Goal: Task Accomplishment & Management: Manage account settings

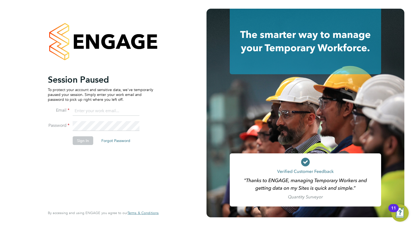
type input "[EMAIL_ADDRESS][DOMAIN_NAME]"
click at [86, 144] on li "Sign In Forgot Password" at bounding box center [101, 143] width 106 height 14
click at [88, 140] on button "Sign In" at bounding box center [83, 140] width 21 height 9
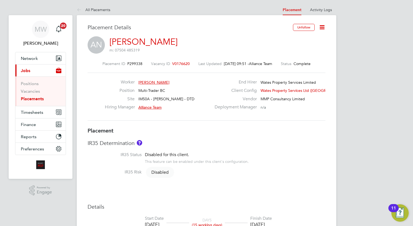
click at [33, 97] on link "Placements" at bounding box center [32, 98] width 23 height 5
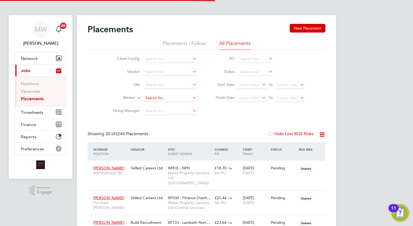
click at [158, 97] on input at bounding box center [170, 98] width 53 height 8
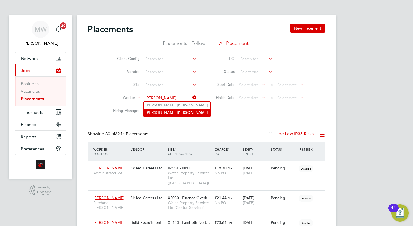
click at [177, 112] on b "Redmond" at bounding box center [192, 112] width 31 height 5
type input "[PERSON_NAME]"
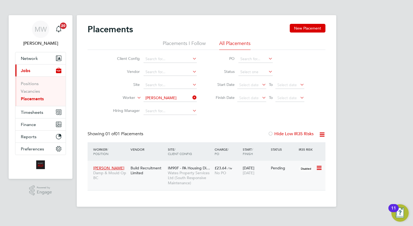
click at [163, 170] on div "Build Recruitment Limited" at bounding box center [147, 170] width 37 height 15
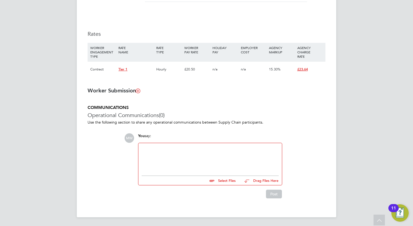
click at [193, 160] on div at bounding box center [210, 157] width 137 height 23
click at [227, 180] on input "file" at bounding box center [238, 180] width 81 height 8
type input "C:\fakepath\David Redmond - COC.zip"
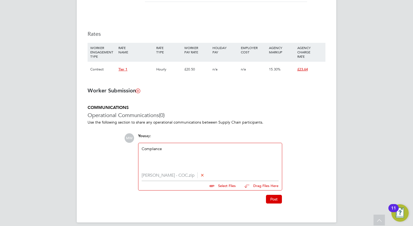
click at [274, 197] on button "Post" at bounding box center [274, 199] width 16 height 9
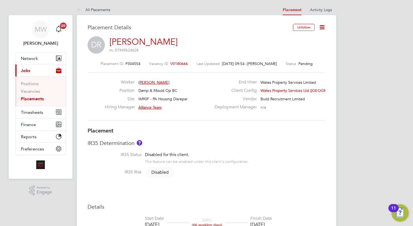
click at [26, 98] on link "Placements" at bounding box center [32, 98] width 23 height 5
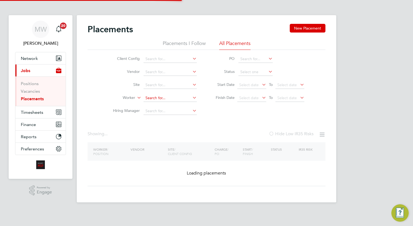
click at [155, 99] on input at bounding box center [170, 98] width 53 height 8
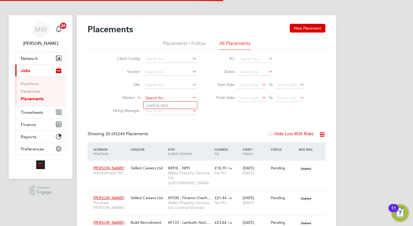
scroll to position [20, 38]
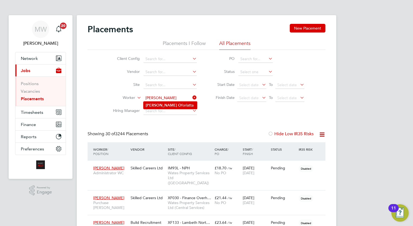
click at [171, 102] on li "Erica O foriatta" at bounding box center [171, 104] width 54 height 7
type input "Erica Oforiatta"
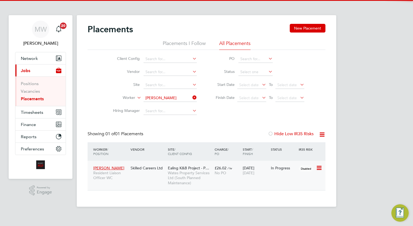
click at [206, 170] on span "Wates Property Services Ltd (South Planned Maintenance)" at bounding box center [190, 177] width 44 height 15
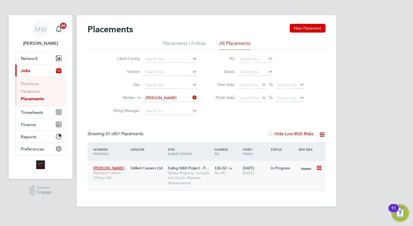
click at [216, 172] on span "No PO" at bounding box center [221, 172] width 12 height 5
click at [199, 99] on li "Worker Erica Oforiatta" at bounding box center [153, 97] width 102 height 13
click at [192, 97] on icon at bounding box center [192, 98] width 0 height 8
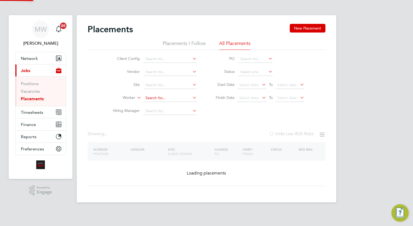
click at [176, 98] on input at bounding box center [170, 98] width 53 height 8
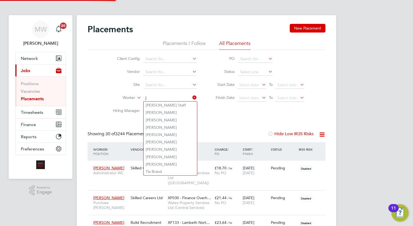
scroll to position [20, 38]
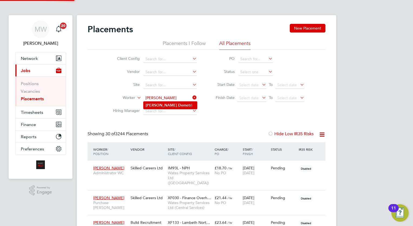
click at [182, 107] on li "Jamie Dem etri" at bounding box center [171, 104] width 54 height 7
type input "Jamie Demetri"
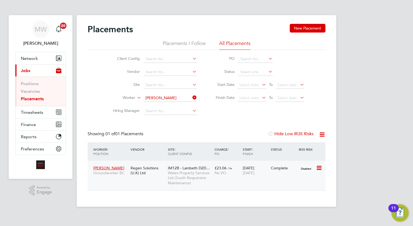
click at [206, 176] on span "Wates Property Services Ltd (South Responsive Maintenance)" at bounding box center [190, 177] width 44 height 15
click at [192, 98] on icon at bounding box center [192, 98] width 0 height 8
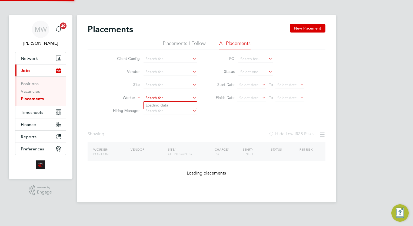
click at [172, 98] on input at bounding box center [170, 98] width 53 height 8
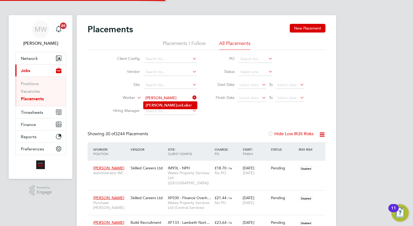
click at [167, 102] on li "Sam uel Luk er" at bounding box center [171, 104] width 54 height 7
type input "Samuel Luker"
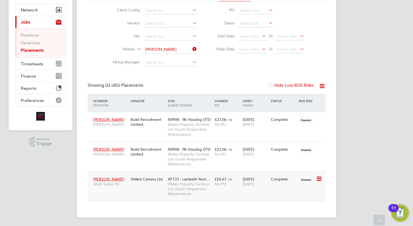
click at [239, 179] on div "£24.67 / hr No PO" at bounding box center [227, 181] width 28 height 15
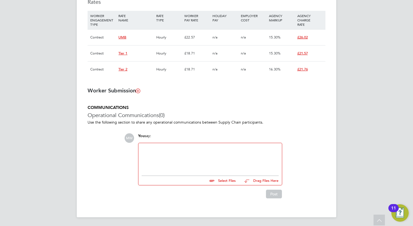
click at [206, 162] on div at bounding box center [210, 157] width 137 height 23
click at [223, 181] on input "file" at bounding box center [238, 180] width 81 height 8
type input "C:\fakepath\Fw_ Erica O COC.zip"
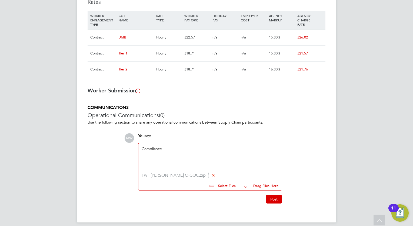
click at [269, 202] on button "Post" at bounding box center [274, 199] width 16 height 9
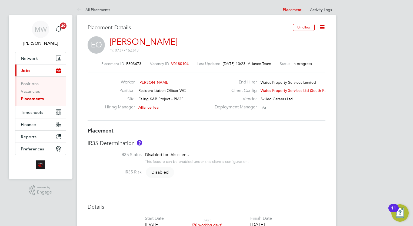
click at [25, 98] on link "Placements" at bounding box center [32, 98] width 23 height 5
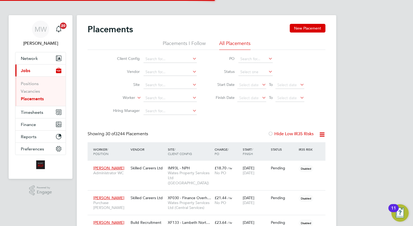
scroll to position [20, 38]
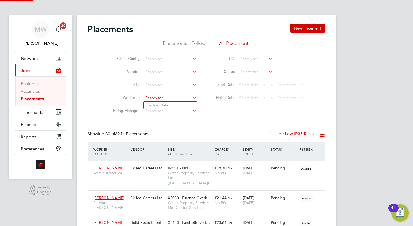
click at [154, 98] on input at bounding box center [170, 98] width 53 height 8
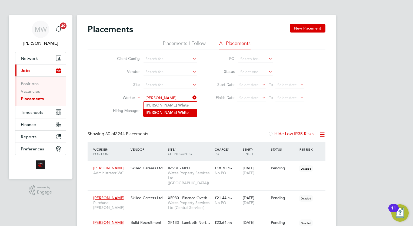
click at [167, 114] on li "Paul White" at bounding box center [171, 112] width 54 height 7
type input "[PERSON_NAME]"
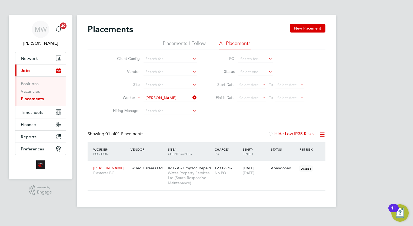
click at [192, 97] on icon at bounding box center [192, 98] width 0 height 8
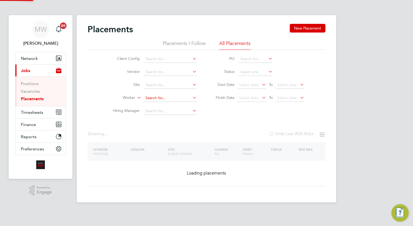
click at [185, 97] on input at bounding box center [170, 98] width 53 height 8
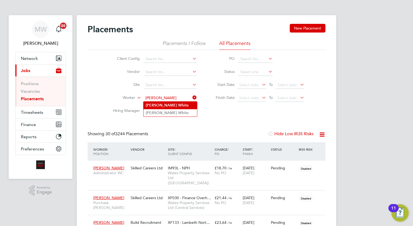
click at [174, 104] on li "Paul White" at bounding box center [171, 104] width 54 height 7
type input "[PERSON_NAME]"
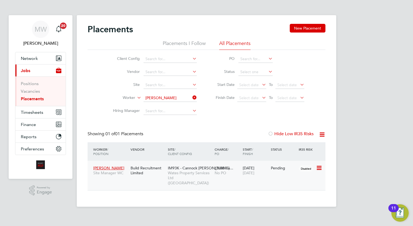
click at [196, 166] on span "IM93K - Cannock [PERSON_NAME]…" at bounding box center [200, 167] width 65 height 5
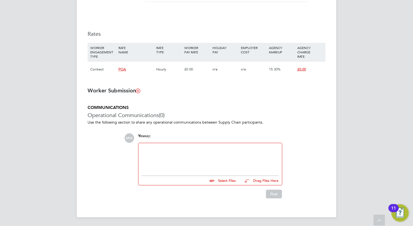
click at [169, 155] on div at bounding box center [210, 157] width 137 height 23
click at [232, 179] on input "file" at bounding box center [238, 180] width 81 height 8
type input "C:\fakepath\[PERSON_NAME] - COC and Documents - Starting 01_10_2025 IM93K - Can…"
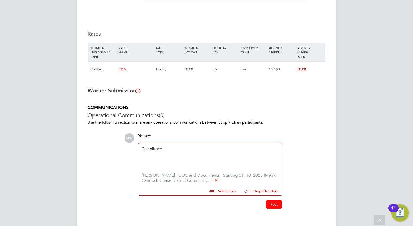
click at [280, 208] on button "Post" at bounding box center [274, 204] width 16 height 9
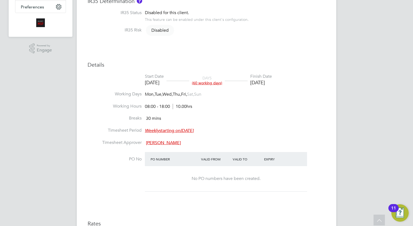
scroll to position [43, 0]
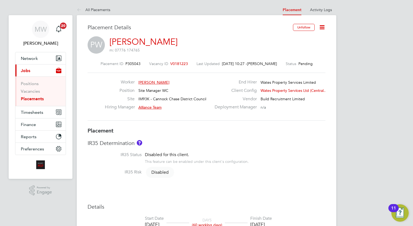
drag, startPoint x: 22, startPoint y: 97, endPoint x: 31, endPoint y: 97, distance: 9.2
click at [22, 97] on link "Placements" at bounding box center [32, 98] width 23 height 5
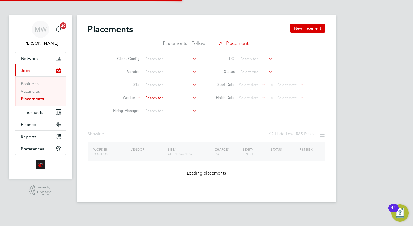
click at [161, 96] on input at bounding box center [170, 98] width 53 height 8
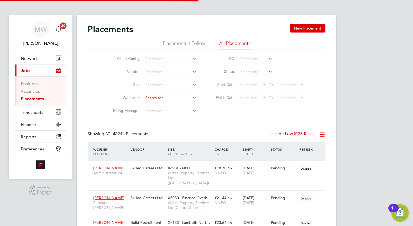
scroll to position [20, 38]
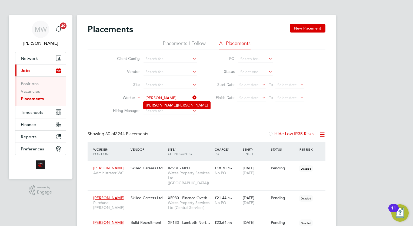
click at [163, 102] on li "Alrick Lennon" at bounding box center [177, 104] width 67 height 7
type input "Alrick Lennon"
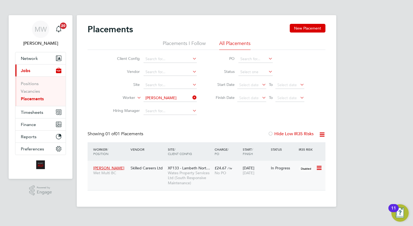
click at [210, 162] on div "Alrick Lennon Wet Multi BC Skilled Careers Ltd XF133 - Lambeth Nort… Wates Prop…" at bounding box center [207, 174] width 238 height 29
click at [210, 168] on span "XF133 - Lambeth Nort…" at bounding box center [189, 167] width 42 height 5
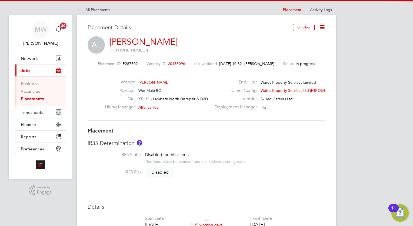
click at [140, 37] on link "Alrick Lennon" at bounding box center [144, 42] width 68 height 11
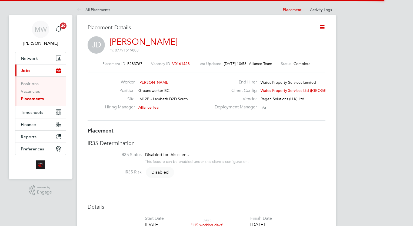
click at [322, 24] on icon at bounding box center [322, 27] width 7 height 7
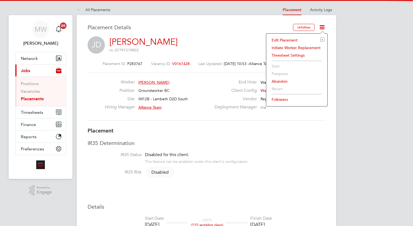
click at [287, 40] on li "Edit Placement e" at bounding box center [297, 40] width 56 height 8
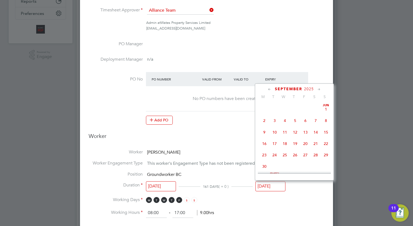
drag, startPoint x: 274, startPoint y: 186, endPoint x: 279, endPoint y: 176, distance: 11.7
click at [274, 186] on input "[DATE]" at bounding box center [271, 186] width 30 height 10
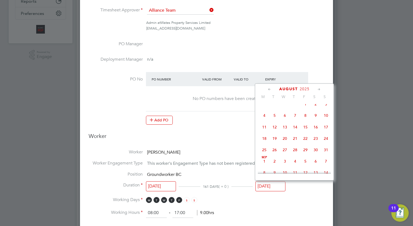
click at [286, 141] on span "20" at bounding box center [285, 138] width 10 height 10
type input "[DATE]"
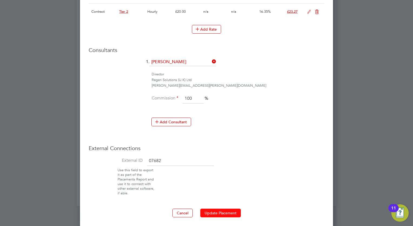
click at [228, 209] on button "Update Placement" at bounding box center [220, 212] width 41 height 9
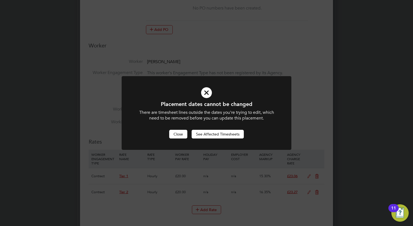
click at [182, 130] on button "Close" at bounding box center [178, 134] width 18 height 9
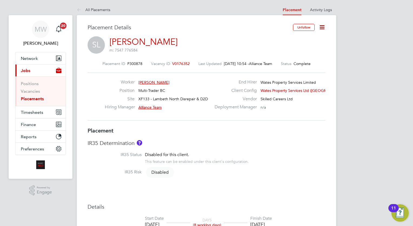
click at [321, 28] on icon at bounding box center [322, 27] width 7 height 7
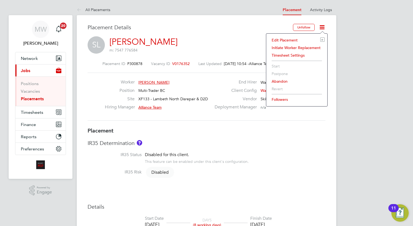
click at [285, 36] on li "Edit Placement e" at bounding box center [297, 40] width 56 height 8
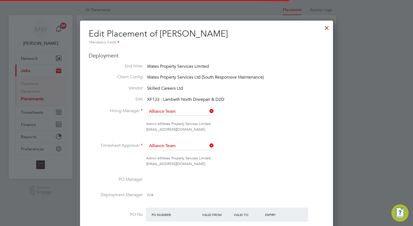
scroll to position [3, 3]
click at [325, 25] on div at bounding box center [327, 27] width 10 height 10
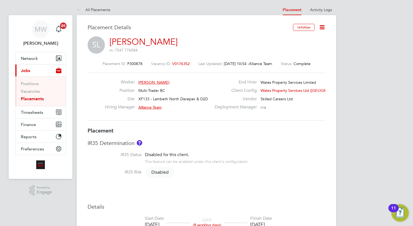
click at [42, 98] on link "Placements" at bounding box center [32, 98] width 23 height 5
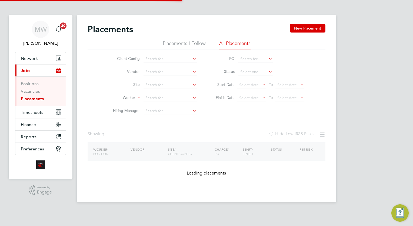
click at [204, 97] on li "Finish Date Select date To Select date" at bounding box center [258, 97] width 108 height 13
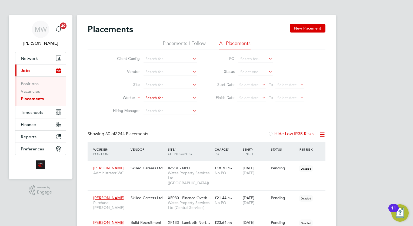
click at [176, 96] on input at bounding box center [170, 98] width 53 height 8
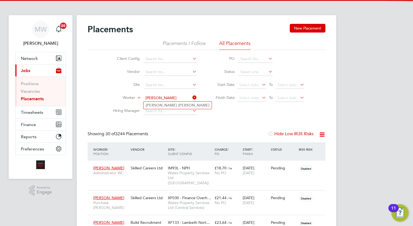
type input "lee downing"
drag, startPoint x: 229, startPoint y: 150, endPoint x: 221, endPoint y: 154, distance: 8.6
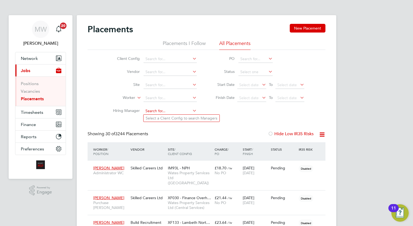
click at [169, 108] on input at bounding box center [170, 111] width 53 height 8
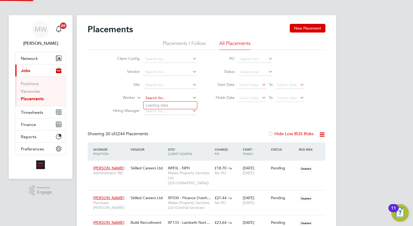
click at [170, 101] on input at bounding box center [170, 98] width 53 height 8
click at [171, 107] on li "Lee Downing" at bounding box center [178, 104] width 68 height 7
type input "Lee Downing"
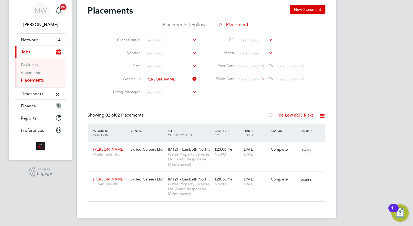
click at [192, 81] on icon at bounding box center [192, 79] width 0 height 8
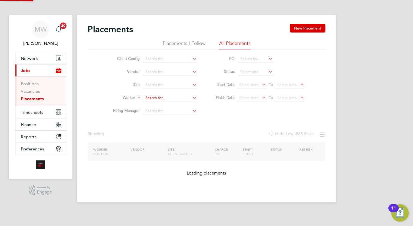
click at [161, 99] on input at bounding box center [170, 98] width 53 height 8
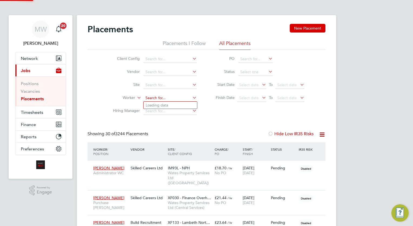
scroll to position [3, 2]
click at [174, 106] on li "Alexandru Cirst ea" at bounding box center [171, 104] width 54 height 7
type input "[PERSON_NAME]"
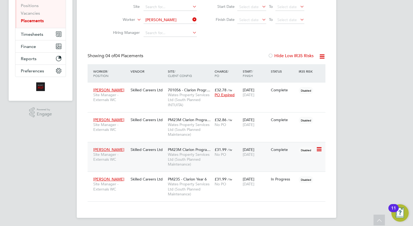
click at [181, 169] on div "Alexandru Cirstea Site Manager - Externals WC Skilled Careers Ltd PM23M Clarion…" at bounding box center [207, 157] width 238 height 30
click at [185, 182] on span "Wates Property Services Ltd (South Planned Maintenance)" at bounding box center [190, 188] width 44 height 15
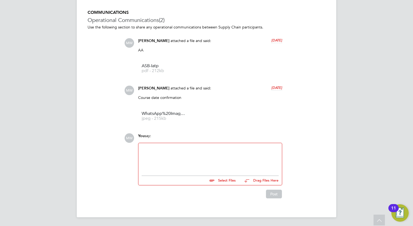
click at [199, 149] on div at bounding box center [210, 157] width 137 height 23
click at [230, 181] on input "file" at bounding box center [238, 180] width 81 height 8
type input "C:\fakepath\3970783_AlexandruCirstea_2.pdf"
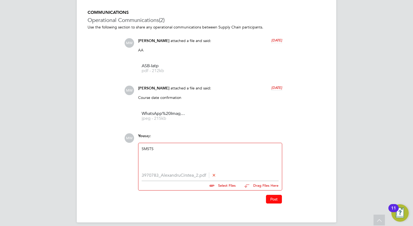
click at [273, 195] on button "Post" at bounding box center [274, 199] width 16 height 9
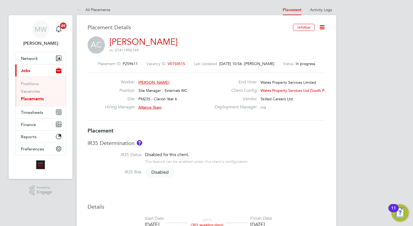
drag, startPoint x: 27, startPoint y: 98, endPoint x: 32, endPoint y: 97, distance: 5.7
click at [27, 98] on link "Placements" at bounding box center [32, 98] width 23 height 5
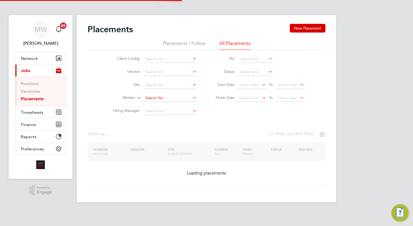
click at [159, 101] on input at bounding box center [170, 98] width 53 height 8
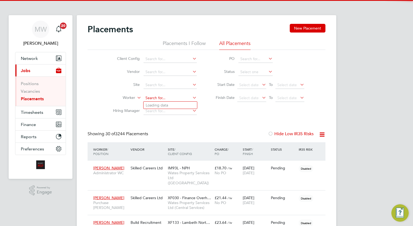
scroll to position [20, 38]
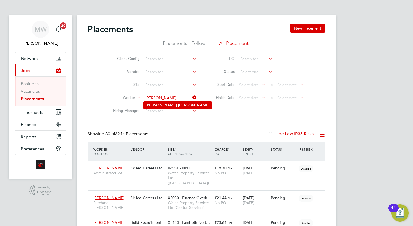
click at [178, 104] on b "Patterson" at bounding box center [193, 105] width 31 height 5
type input "Richard Patterson"
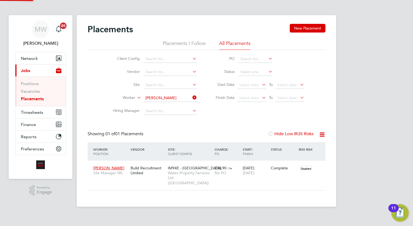
scroll to position [20, 47]
click at [192, 95] on icon at bounding box center [192, 98] width 0 height 8
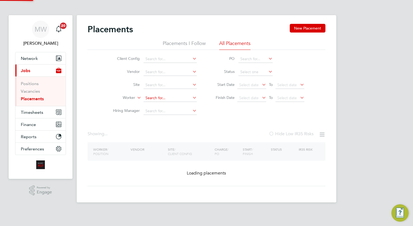
click at [174, 100] on input at bounding box center [170, 98] width 53 height 8
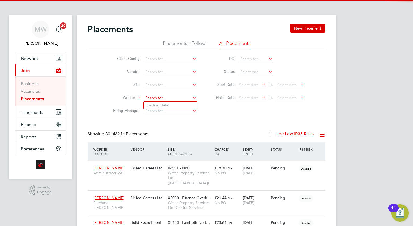
scroll to position [20, 38]
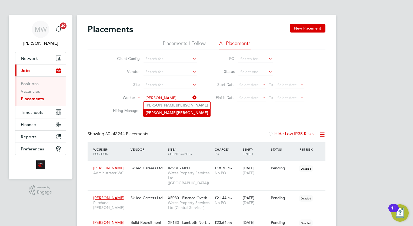
click at [177, 115] on li "Robert Patterson" at bounding box center [177, 112] width 67 height 7
type input "[PERSON_NAME]"
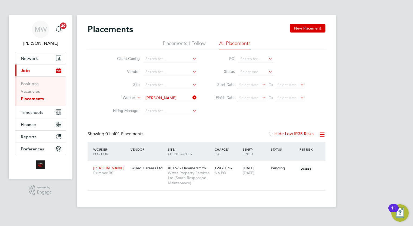
click at [192, 96] on icon at bounding box center [192, 98] width 0 height 8
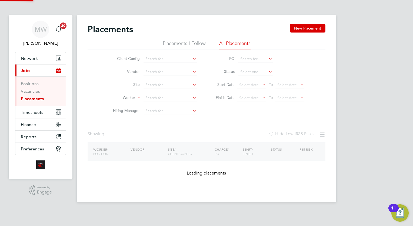
drag, startPoint x: 175, startPoint y: 95, endPoint x: 209, endPoint y: 74, distance: 39.9
click at [175, 94] on li "Worker" at bounding box center [153, 97] width 102 height 13
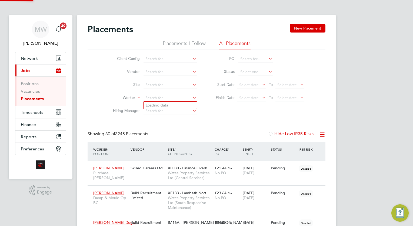
scroll to position [15, 38]
click at [166, 102] on li "Oliver Smith" at bounding box center [178, 104] width 68 height 7
type input "Oliver Smith"
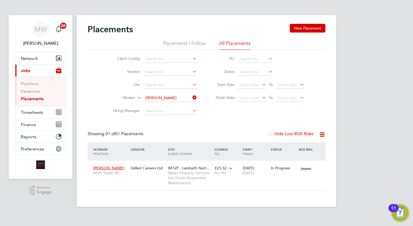
drag, startPoint x: 199, startPoint y: 97, endPoint x: 195, endPoint y: 97, distance: 4.1
click at [197, 97] on li "Worker Oliver Smith" at bounding box center [153, 97] width 102 height 13
click at [192, 97] on icon at bounding box center [192, 98] width 0 height 8
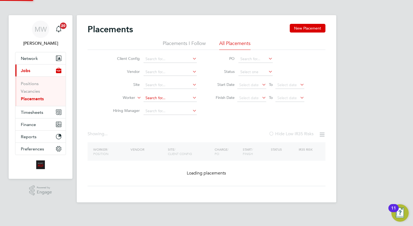
click at [173, 100] on input at bounding box center [170, 98] width 53 height 8
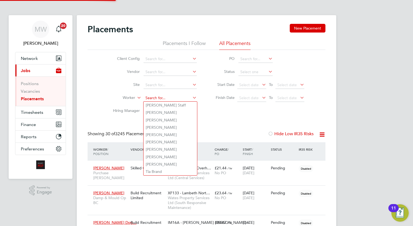
scroll to position [15, 38]
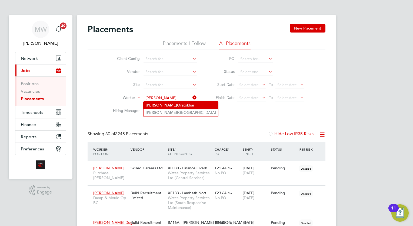
click at [178, 105] on li "Clifton Oratokhai" at bounding box center [181, 104] width 75 height 7
type input "Clifton Oratokhai"
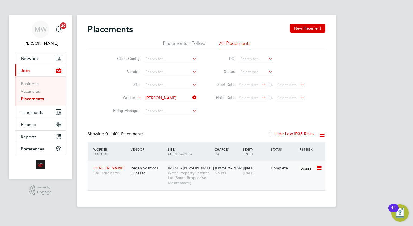
click at [253, 169] on div "10 Jun 2024 18 Sep 2025" at bounding box center [256, 170] width 28 height 15
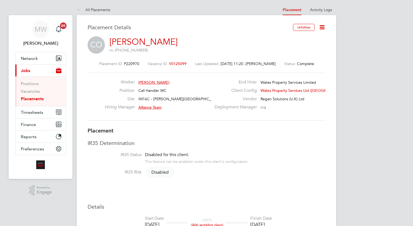
click at [324, 30] on icon at bounding box center [322, 27] width 7 height 7
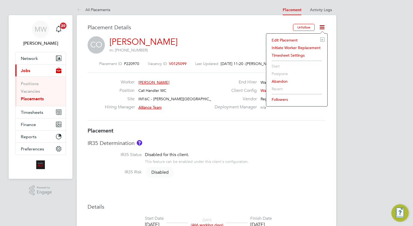
click at [291, 40] on li "Edit Placement e" at bounding box center [297, 40] width 56 height 8
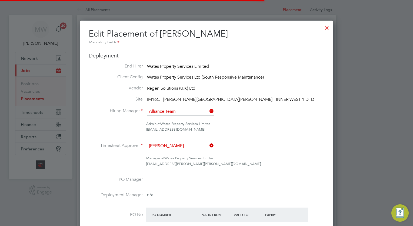
scroll to position [3, 3]
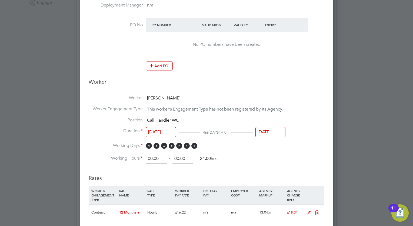
click at [281, 131] on input "18 Sep 2025" at bounding box center [271, 132] width 30 height 10
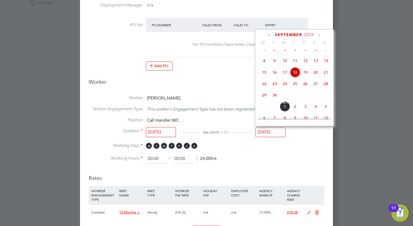
click at [318, 36] on icon at bounding box center [319, 35] width 5 height 6
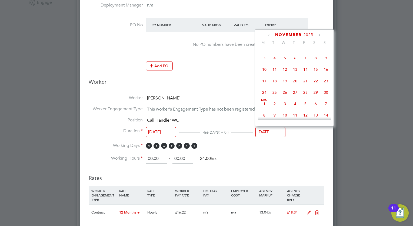
click at [305, 74] on span "14" at bounding box center [306, 69] width 10 height 10
type input "14 Nov 2025"
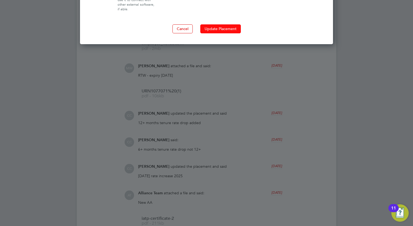
click at [223, 27] on button "Update Placement" at bounding box center [220, 28] width 41 height 9
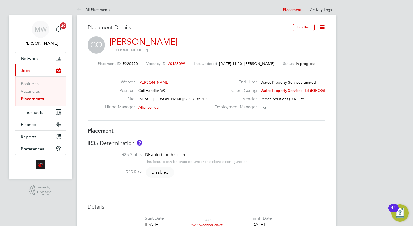
click at [41, 96] on link "Placements" at bounding box center [32, 98] width 23 height 5
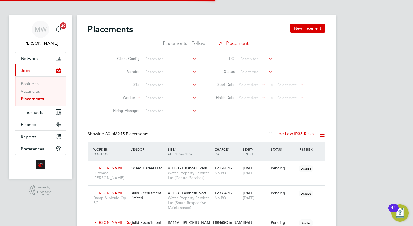
scroll to position [15, 38]
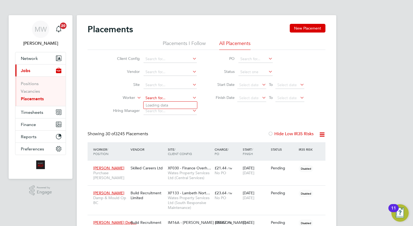
click at [149, 98] on input at bounding box center [170, 98] width 53 height 8
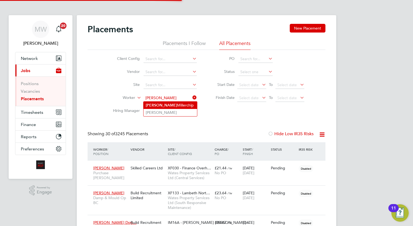
click at [155, 106] on li "Julie Millerchip" at bounding box center [171, 104] width 54 height 7
type input "Julie Millerchip"
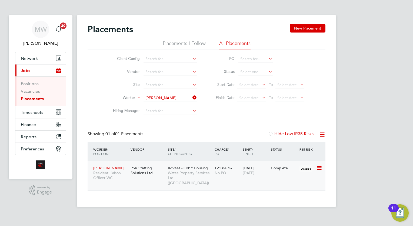
click at [238, 173] on div "No PO" at bounding box center [227, 172] width 25 height 5
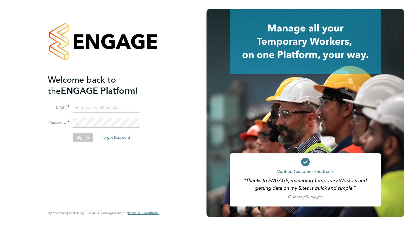
type input "[EMAIL_ADDRESS][DOMAIN_NAME]"
click at [85, 134] on button "Sign In" at bounding box center [83, 137] width 21 height 9
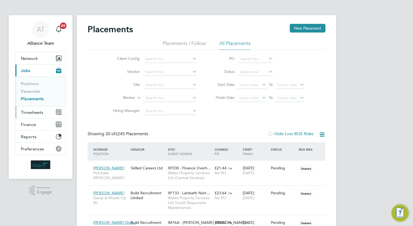
click at [25, 113] on span "Timesheets" at bounding box center [32, 112] width 22 height 5
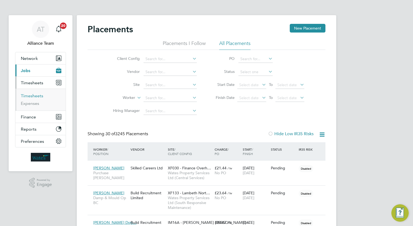
click at [39, 94] on link "Timesheets" at bounding box center [32, 95] width 22 height 5
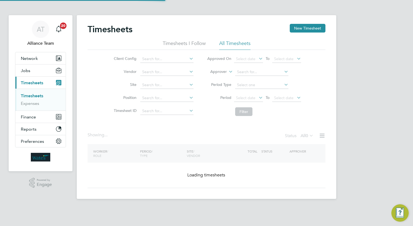
click at [226, 72] on label "Approver" at bounding box center [215, 71] width 24 height 5
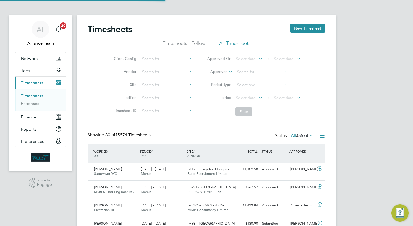
scroll to position [14, 47]
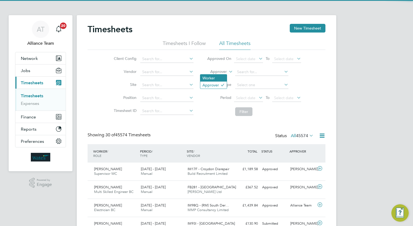
click at [218, 78] on li "Worker" at bounding box center [213, 77] width 27 height 7
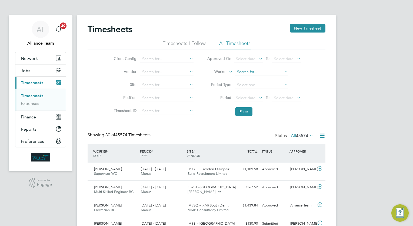
click at [265, 73] on input at bounding box center [261, 72] width 53 height 8
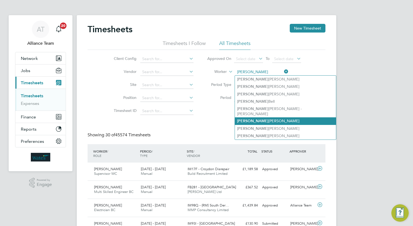
click at [255, 117] on li "Oliver Smith" at bounding box center [285, 120] width 101 height 7
type input "Oliver Smith"
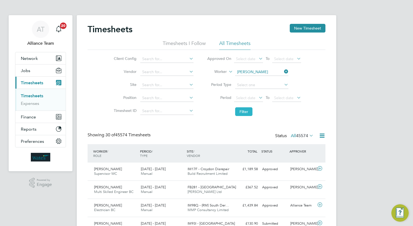
click at [246, 109] on button "Filter" at bounding box center [243, 111] width 17 height 9
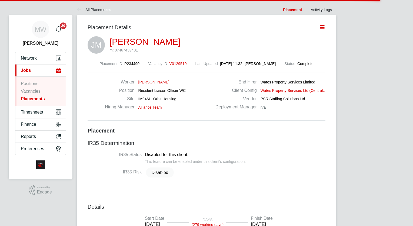
click at [325, 24] on icon at bounding box center [322, 27] width 7 height 7
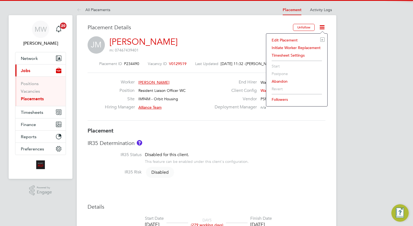
click at [291, 38] on li "Edit Placement e" at bounding box center [297, 40] width 56 height 8
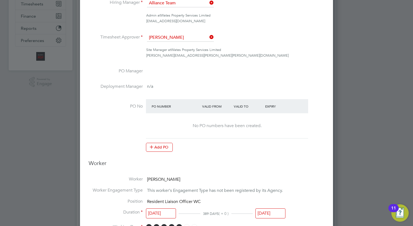
click at [275, 210] on input "04 Sep 2025" at bounding box center [271, 213] width 30 height 10
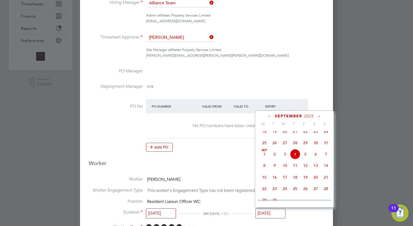
click at [318, 115] on icon at bounding box center [319, 116] width 5 height 6
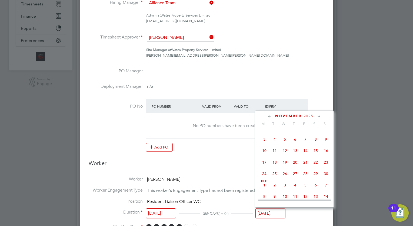
click at [306, 144] on span "7" at bounding box center [306, 139] width 10 height 10
type input "07 Nov 2025"
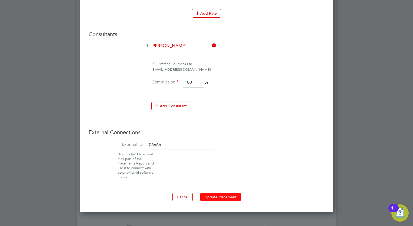
click at [222, 196] on button "Update Placement" at bounding box center [220, 196] width 41 height 9
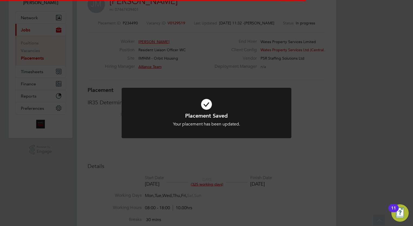
click at [312, 180] on div "Placement Saved Your placement has been updated. Cancel Okay" at bounding box center [206, 113] width 413 height 226
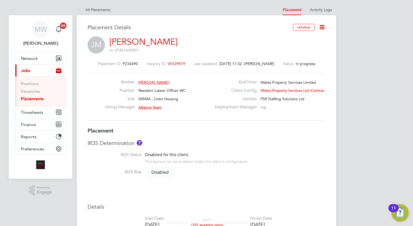
click at [27, 97] on link "Placements" at bounding box center [32, 98] width 23 height 5
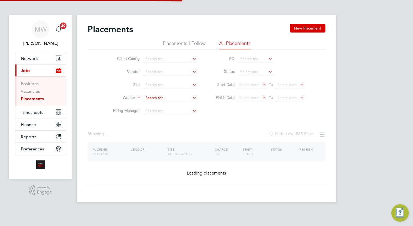
click at [167, 96] on input at bounding box center [170, 98] width 53 height 8
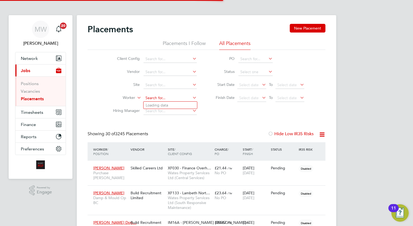
scroll to position [15, 38]
click at [172, 106] on li "Kanch ane Dassanayaka" at bounding box center [171, 104] width 54 height 7
type input "[PERSON_NAME]"
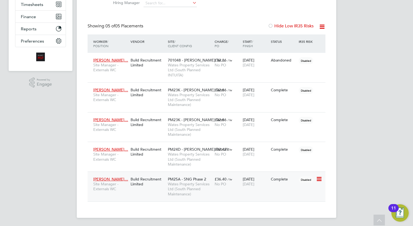
click at [245, 182] on span "[DATE]" at bounding box center [249, 183] width 12 height 5
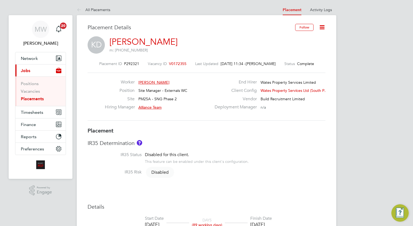
click at [322, 24] on icon at bounding box center [322, 27] width 7 height 7
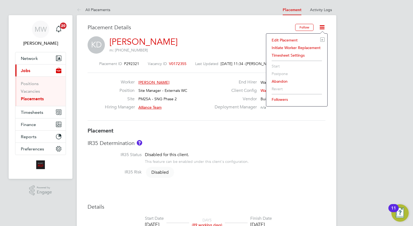
click at [288, 39] on li "Edit Placement e" at bounding box center [297, 40] width 56 height 8
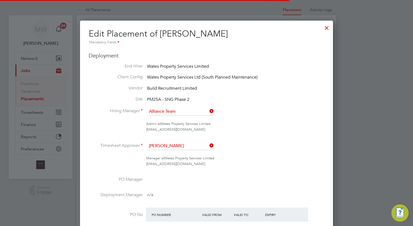
scroll to position [3, 3]
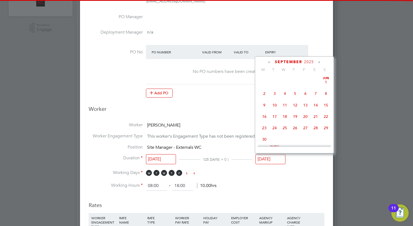
click at [279, 155] on input "[DATE]" at bounding box center [271, 159] width 30 height 10
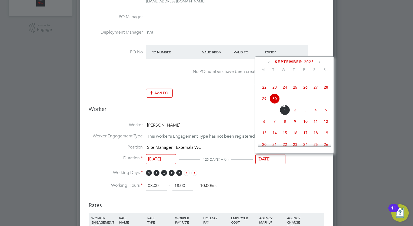
click at [316, 61] on div "[DATE]" at bounding box center [294, 61] width 73 height 5
click at [319, 61] on icon at bounding box center [319, 62] width 5 height 6
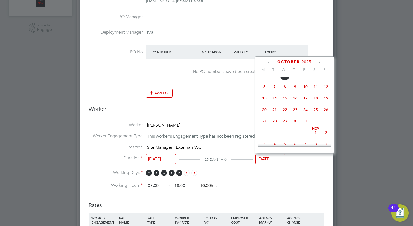
click at [307, 126] on span "31" at bounding box center [306, 121] width 10 height 10
type input "[DATE]"
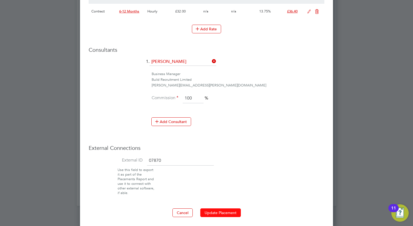
click at [230, 209] on button "Update Placement" at bounding box center [220, 212] width 41 height 9
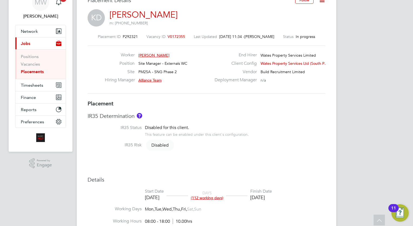
scroll to position [0, 0]
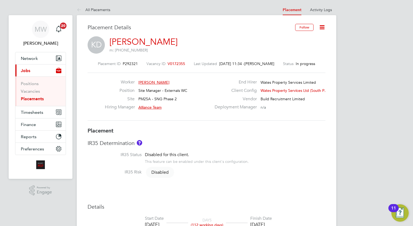
click at [35, 98] on link "Placements" at bounding box center [32, 98] width 23 height 5
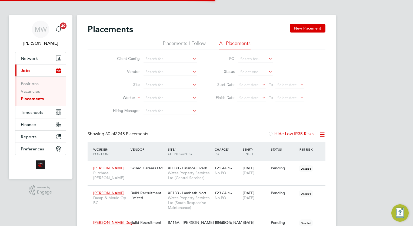
scroll to position [15, 38]
click at [169, 96] on input at bounding box center [170, 98] width 53 height 8
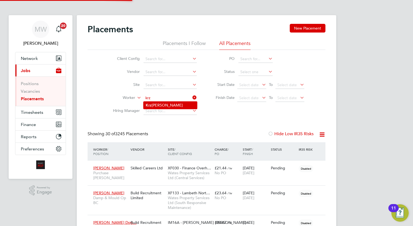
click at [172, 104] on li "Krz ysztof Sakowwicz" at bounding box center [171, 104] width 54 height 7
type input "Krzysztof Sakowwicz"
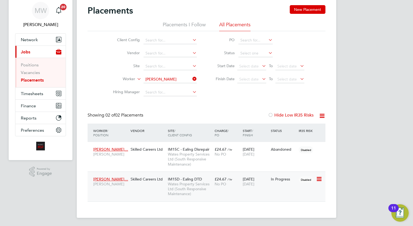
click at [182, 179] on span "IM15D - Ealing DTD" at bounding box center [185, 178] width 34 height 5
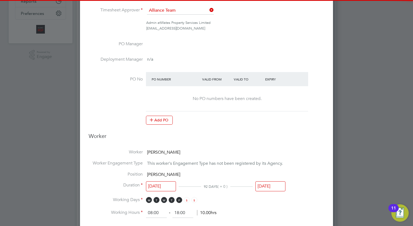
click at [265, 186] on input "28 Oct 2025" at bounding box center [271, 186] width 30 height 10
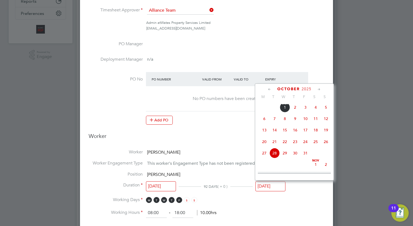
click at [295, 112] on span "2" at bounding box center [295, 107] width 10 height 10
type input "02 Oct 2025"
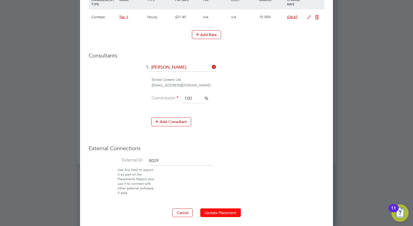
click at [222, 209] on button "Update Placement" at bounding box center [220, 212] width 41 height 9
click at [0, 0] on div at bounding box center [0, 0] width 0 height 0
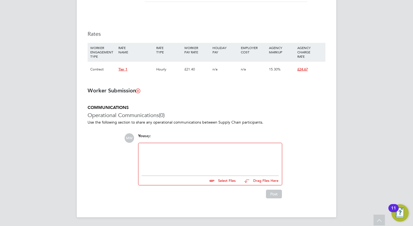
click at [175, 142] on div "You say:" at bounding box center [210, 137] width 144 height 9
drag, startPoint x: 182, startPoint y: 150, endPoint x: 189, endPoint y: 150, distance: 7.6
click at [182, 150] on div at bounding box center [210, 157] width 137 height 23
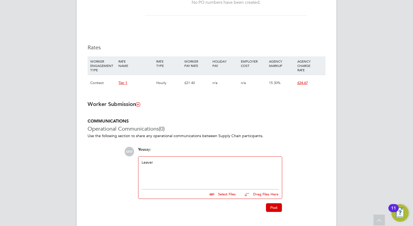
scroll to position [331, 0]
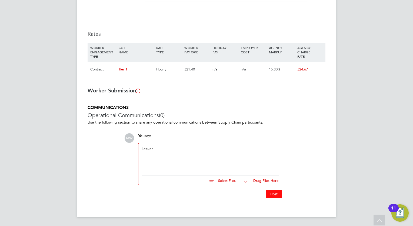
click at [269, 192] on button "Post" at bounding box center [274, 193] width 16 height 9
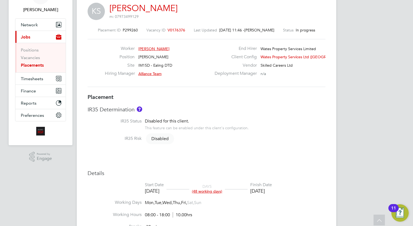
scroll to position [0, 0]
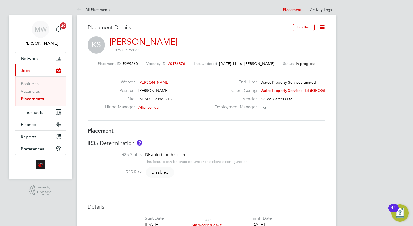
click at [35, 98] on link "Placements" at bounding box center [32, 98] width 23 height 5
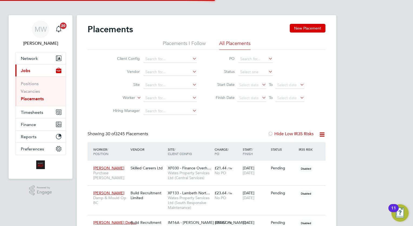
scroll to position [15, 38]
click at [177, 110] on b "Weston" at bounding box center [184, 112] width 14 height 5
type input "Daniel Weston"
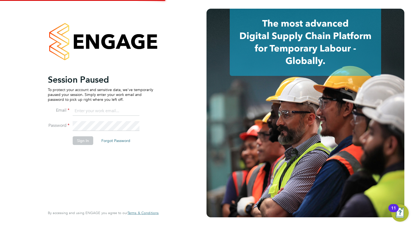
type input "megan.westlotorn@alliancemsp.co.uk"
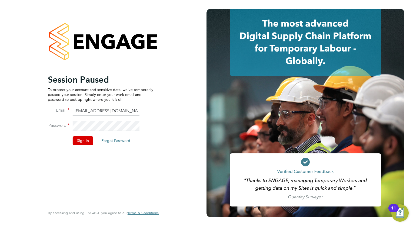
click at [76, 145] on li "Sign In Forgot Password" at bounding box center [101, 143] width 106 height 14
click at [77, 143] on button "Sign In" at bounding box center [83, 140] width 21 height 9
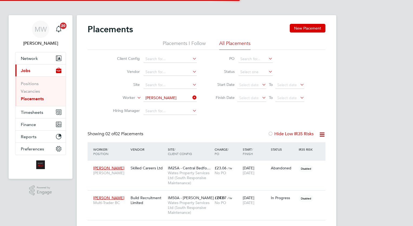
scroll to position [25, 47]
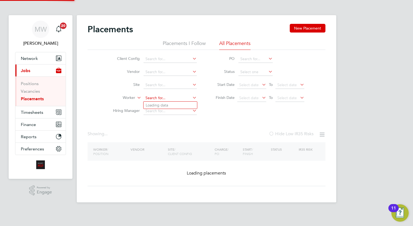
click at [189, 100] on input at bounding box center [170, 98] width 53 height 8
click at [174, 98] on input at bounding box center [170, 98] width 53 height 8
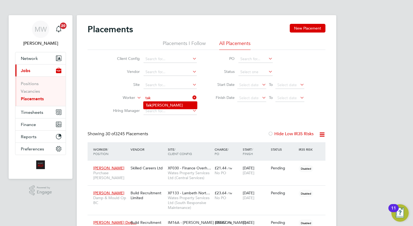
click at [185, 103] on li "[PERSON_NAME]" at bounding box center [171, 104] width 54 height 7
type input "[PERSON_NAME]"
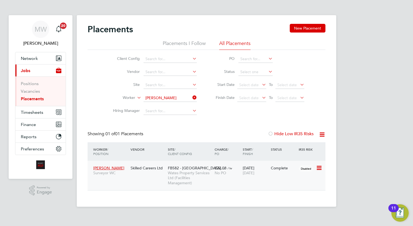
click at [242, 173] on div "01 Aug 2025 26 Sep 2025" at bounding box center [256, 170] width 28 height 15
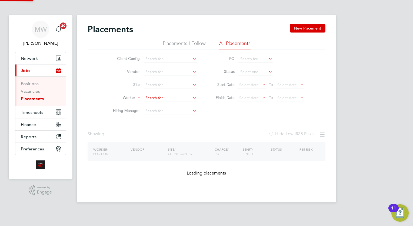
click at [187, 97] on input at bounding box center [170, 98] width 53 height 8
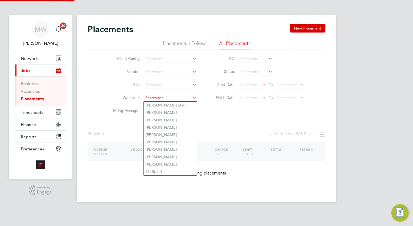
click at [182, 97] on input at bounding box center [170, 98] width 53 height 8
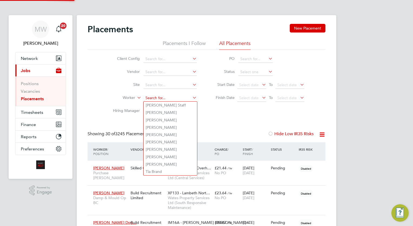
scroll to position [15, 38]
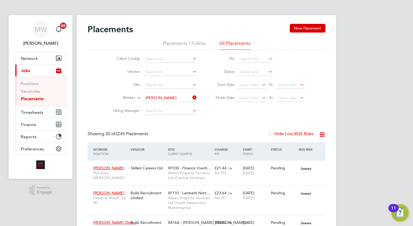
click at [174, 103] on li "Richard Spanton" at bounding box center [177, 104] width 67 height 7
type input "Richard Spanton"
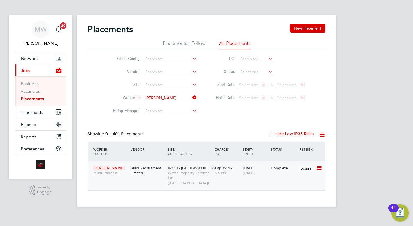
click at [241, 171] on div "£22.79 / hr No PO" at bounding box center [227, 170] width 28 height 15
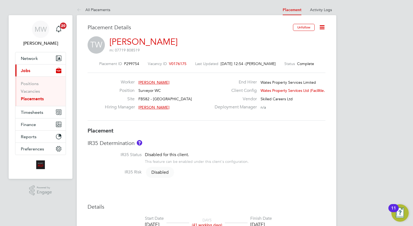
click at [324, 27] on icon at bounding box center [322, 27] width 7 height 7
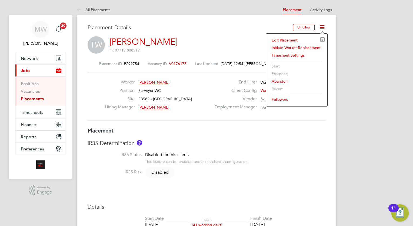
click at [286, 39] on li "Edit Placement e" at bounding box center [297, 40] width 56 height 8
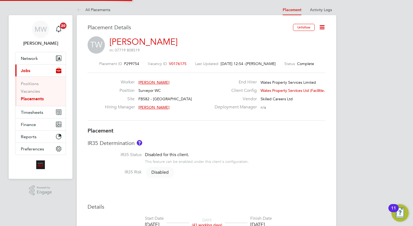
type input "Mick Cook"
type input "01 Aug 2025"
type input "[DATE]"
type input "08:00"
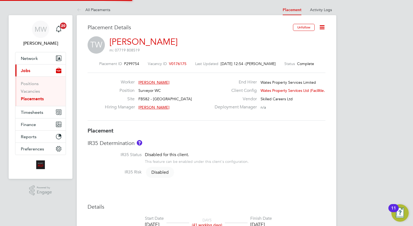
type input "18:00"
type input "08085"
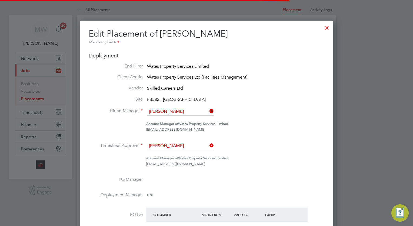
scroll to position [7, 236]
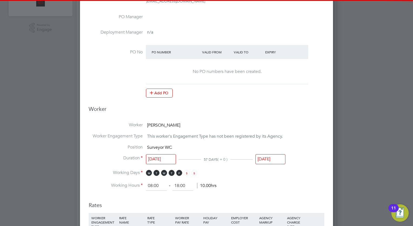
click at [271, 162] on input "[DATE]" at bounding box center [271, 159] width 30 height 10
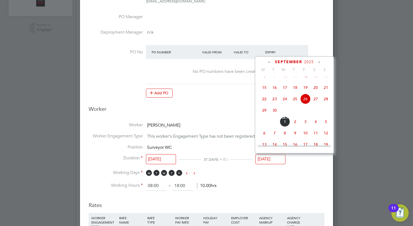
click at [319, 61] on icon at bounding box center [319, 62] width 5 height 6
click at [319, 60] on icon at bounding box center [319, 62] width 5 height 6
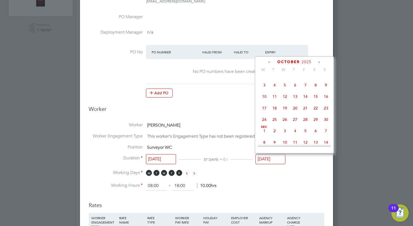
click at [319, 60] on icon at bounding box center [319, 62] width 5 height 6
click at [305, 111] on span "26" at bounding box center [306, 106] width 10 height 10
type input "[DATE]"
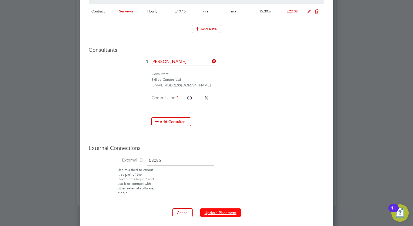
click at [228, 212] on button "Update Placement" at bounding box center [220, 212] width 41 height 9
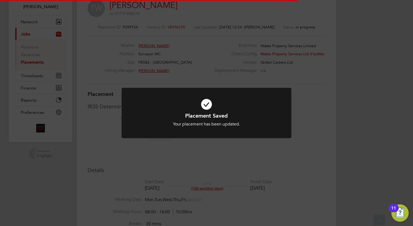
click at [324, 124] on div "Placement Saved Your placement has been updated. Cancel Okay" at bounding box center [206, 113] width 413 height 226
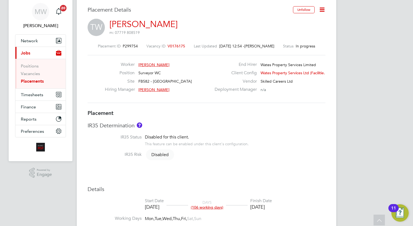
scroll to position [0, 0]
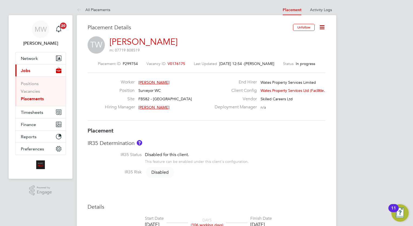
click at [325, 24] on icon at bounding box center [322, 27] width 7 height 7
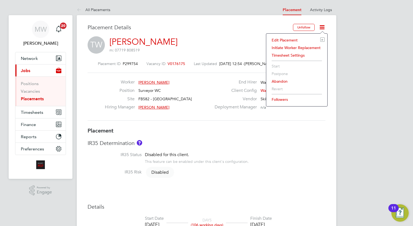
click at [280, 40] on li "Edit Placement e" at bounding box center [297, 40] width 56 height 8
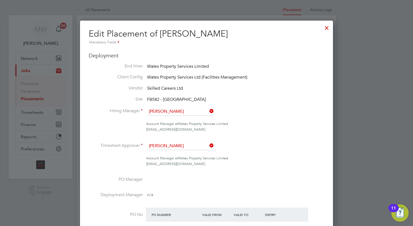
click at [322, 28] on div at bounding box center [327, 27] width 10 height 10
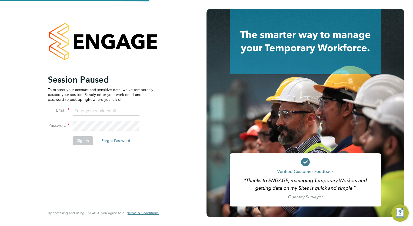
type input "[EMAIL_ADDRESS][DOMAIN_NAME]"
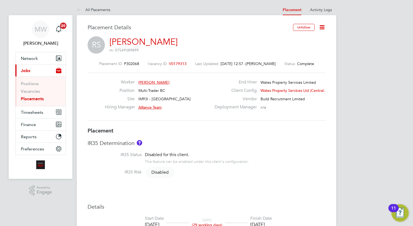
click at [324, 28] on icon at bounding box center [322, 27] width 7 height 7
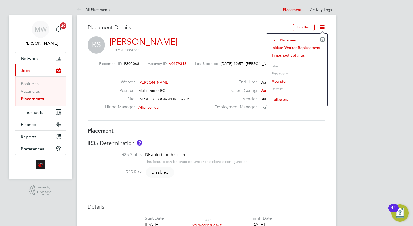
click at [287, 39] on li "Edit Placement e" at bounding box center [297, 40] width 56 height 8
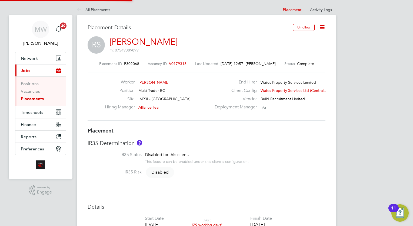
type input "Alliance Team"
type input "[PERSON_NAME]"
type input "[DATE]"
type input "08:00"
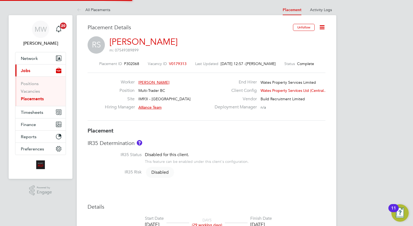
type input "18:00"
type input "08215"
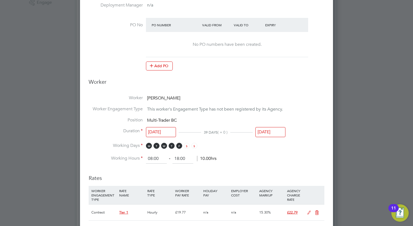
click at [278, 134] on input "[DATE]" at bounding box center [271, 132] width 30 height 10
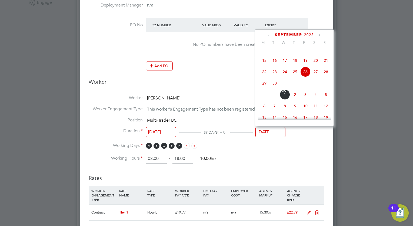
click at [318, 34] on icon at bounding box center [319, 35] width 5 height 6
click at [312, 33] on div "[DATE]" at bounding box center [294, 34] width 73 height 5
click at [319, 34] on icon at bounding box center [319, 35] width 5 height 6
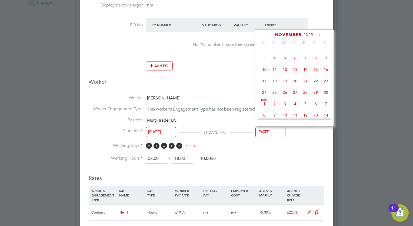
click at [319, 34] on icon at bounding box center [319, 35] width 5 height 6
click at [304, 84] on span "26" at bounding box center [306, 79] width 10 height 10
type input "[DATE]"
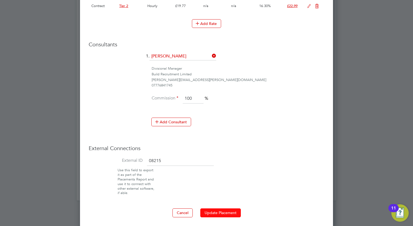
click at [227, 208] on button "Update Placement" at bounding box center [220, 212] width 41 height 9
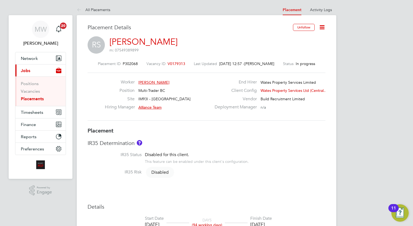
click at [32, 100] on link "Placements" at bounding box center [32, 98] width 23 height 5
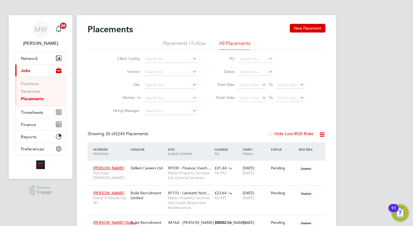
scroll to position [15, 38]
click at [150, 97] on input at bounding box center [170, 98] width 53 height 8
click at [160, 108] on li "[PERSON_NAME] elles" at bounding box center [171, 104] width 54 height 7
type input "[PERSON_NAME]"
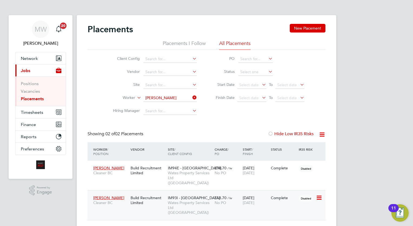
click at [244, 192] on div "[DATE] [DATE]" at bounding box center [256, 199] width 28 height 15
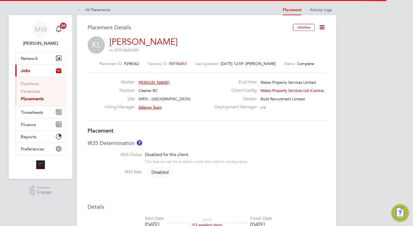
click at [321, 25] on icon at bounding box center [322, 27] width 7 height 7
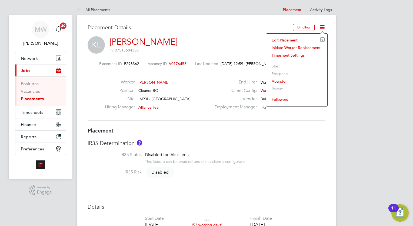
click at [288, 39] on li "Edit Placement e" at bounding box center [297, 40] width 56 height 8
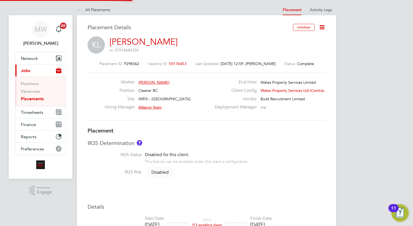
type input "Alliance Team"
type input "[PERSON_NAME]"
type input "[DATE]"
type input "08:00"
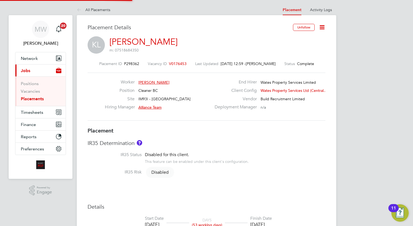
type input "18:00"
type input "08024"
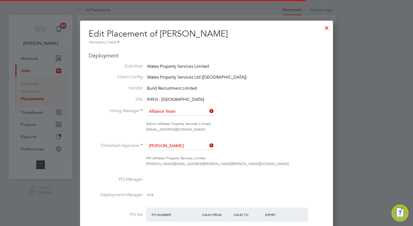
scroll to position [3, 3]
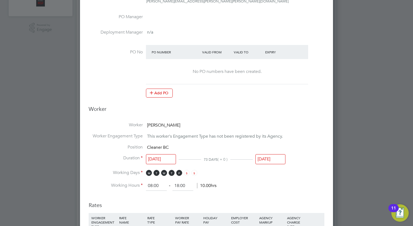
click at [274, 154] on input "[DATE]" at bounding box center [271, 159] width 30 height 10
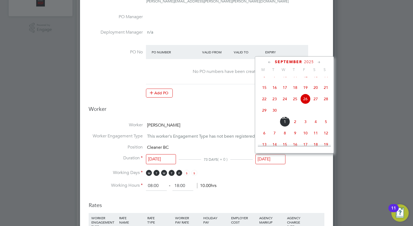
click at [320, 61] on icon at bounding box center [319, 62] width 5 height 6
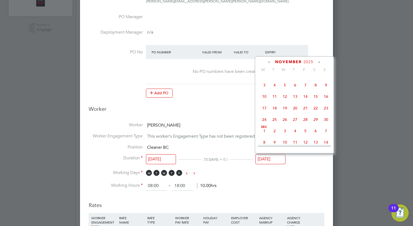
click at [320, 61] on icon at bounding box center [319, 62] width 5 height 6
click at [306, 111] on span "26" at bounding box center [306, 106] width 10 height 10
type input "[DATE]"
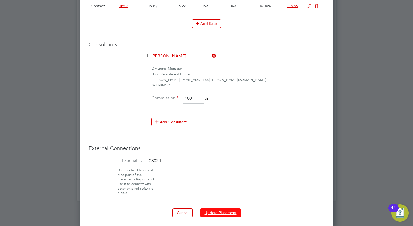
click at [233, 209] on button "Update Placement" at bounding box center [220, 212] width 41 height 9
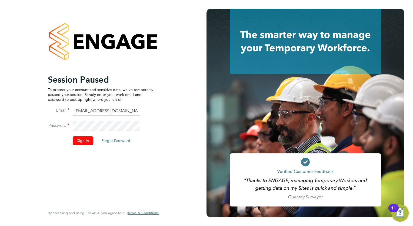
click at [74, 144] on button "Sign In" at bounding box center [83, 140] width 21 height 9
click at [81, 164] on div "Session Paused To protect your account and sensitive data, we've temporarily pa…" at bounding box center [101, 139] width 106 height 131
click at [76, 156] on div "Session Paused To protect your account and sensitive data, we've temporarily pa…" at bounding box center [101, 139] width 106 height 131
click at [81, 137] on button "Sign In" at bounding box center [83, 140] width 21 height 9
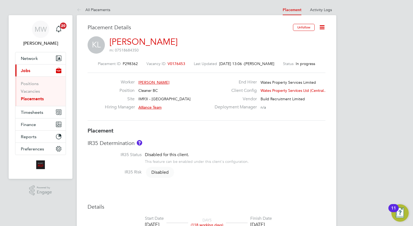
click at [39, 101] on link "Placements" at bounding box center [32, 98] width 23 height 5
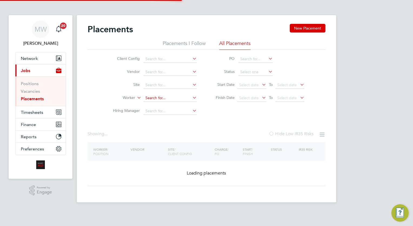
click at [157, 98] on input at bounding box center [170, 98] width 53 height 8
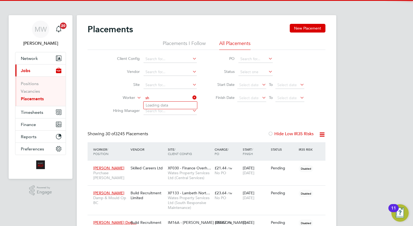
scroll to position [3, 2]
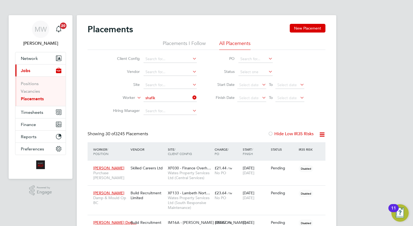
click at [159, 105] on li "Michael Shafik" at bounding box center [171, 104] width 54 height 7
type input "[PERSON_NAME]"
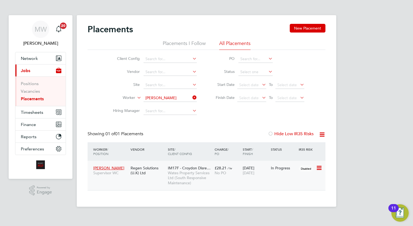
click at [267, 176] on div "23 Sep 2024 01 Oct 2025" at bounding box center [256, 170] width 28 height 15
click at [192, 96] on icon at bounding box center [192, 98] width 0 height 8
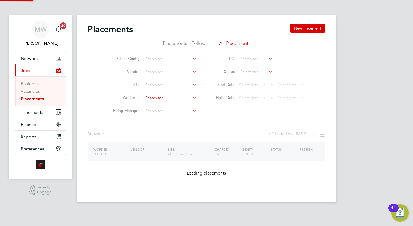
click at [172, 96] on input at bounding box center [170, 98] width 53 height 8
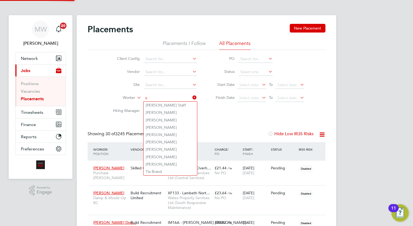
scroll to position [15, 38]
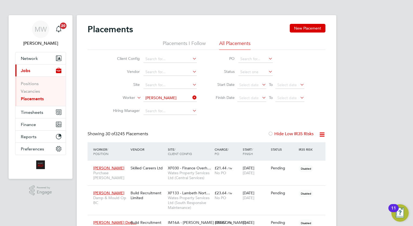
click at [165, 107] on li "Charlie Hartle y" at bounding box center [179, 104] width 70 height 7
type input "[PERSON_NAME]"
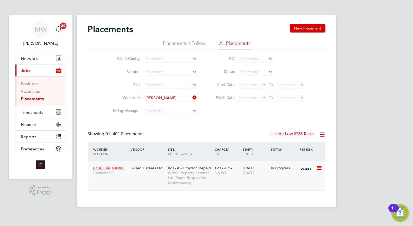
click at [224, 175] on span "No PO" at bounding box center [221, 172] width 12 height 5
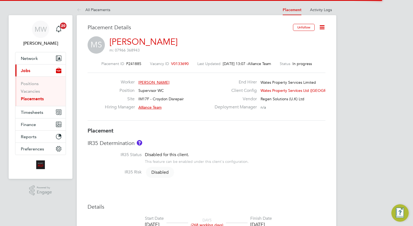
click at [321, 25] on icon at bounding box center [322, 27] width 7 height 7
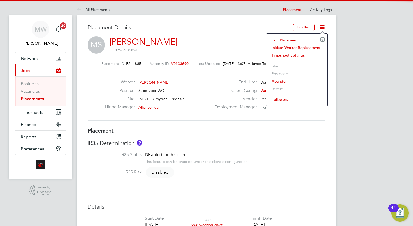
click at [289, 38] on li "Edit Placement e" at bounding box center [297, 40] width 56 height 8
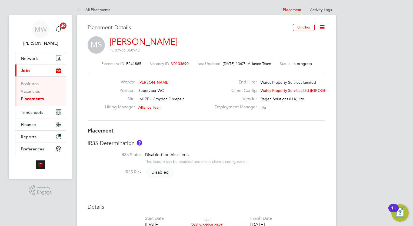
type input "Alliance Team"
type input "James Hunter"
type input "23 Sep 2024"
type input "[DATE]"
type input "00:00"
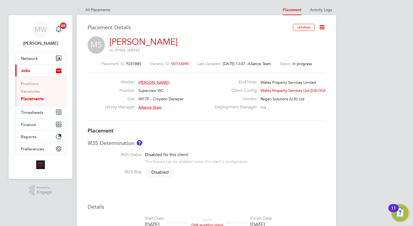
type input "00:00"
type input "6874"
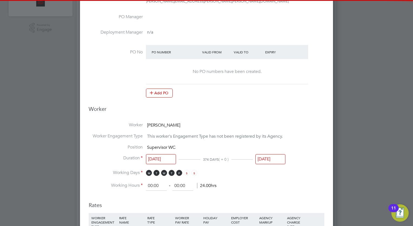
click at [276, 164] on div "[DATE]" at bounding box center [271, 160] width 30 height 10
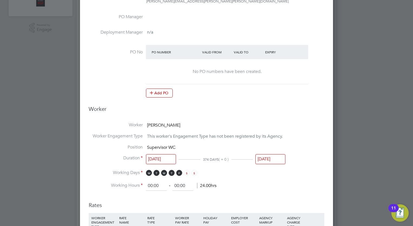
click at [276, 160] on input "[DATE]" at bounding box center [271, 159] width 30 height 10
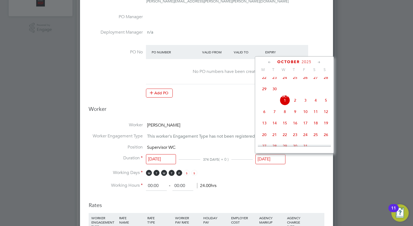
click at [307, 104] on span "3" at bounding box center [306, 100] width 10 height 10
type input "[DATE]"
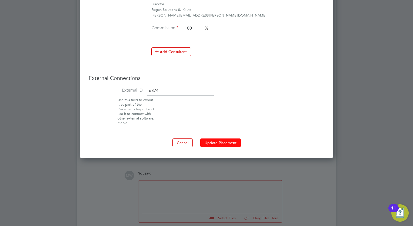
click at [231, 139] on button "Update Placement" at bounding box center [220, 142] width 41 height 9
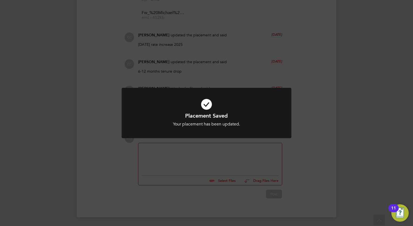
click at [212, 157] on div "Placement Saved Your placement has been updated. Cancel Okay" at bounding box center [206, 113] width 413 height 226
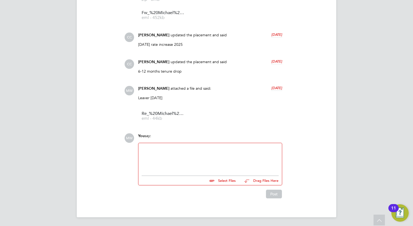
click at [169, 165] on div at bounding box center [210, 157] width 137 height 23
click at [271, 193] on button "Post" at bounding box center [274, 193] width 16 height 9
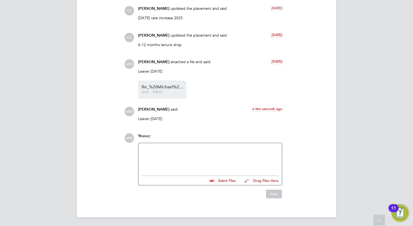
click at [139, 88] on li "Re_%20Michael%20Shafik%20Notice%20 eml - 44kb" at bounding box center [162, 89] width 48 height 18
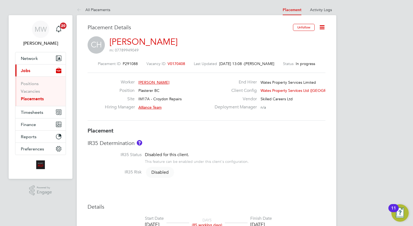
click at [322, 27] on icon at bounding box center [322, 27] width 7 height 7
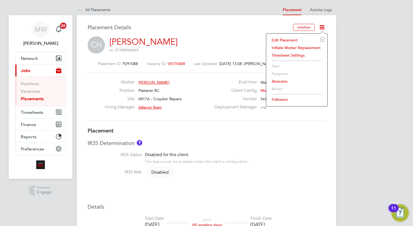
click at [291, 39] on li "Edit Placement e" at bounding box center [297, 40] width 56 height 8
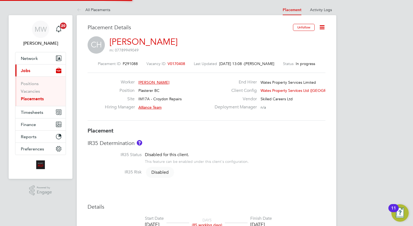
type input "Alliance Team"
type input "[DATE]"
type input "08:00"
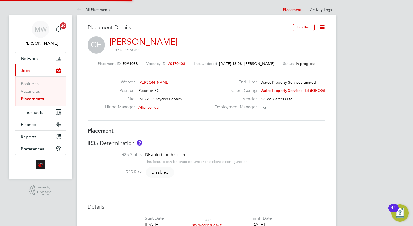
type input "17:00"
type input "7851"
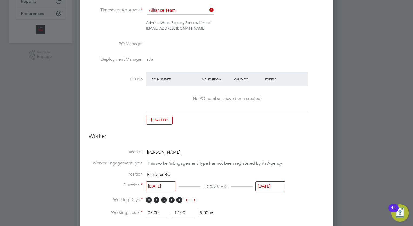
click at [275, 187] on input "[DATE]" at bounding box center [271, 186] width 30 height 10
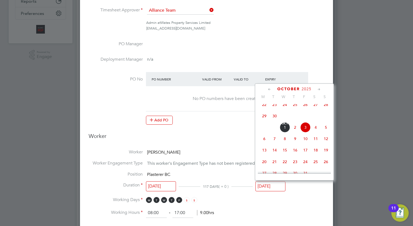
click at [318, 91] on icon at bounding box center [319, 89] width 5 height 6
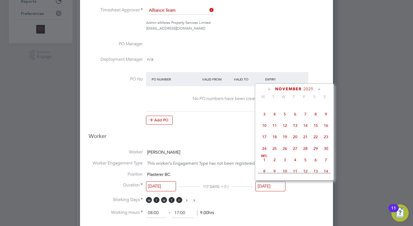
click at [305, 119] on span "7" at bounding box center [306, 114] width 10 height 10
type input "[DATE]"
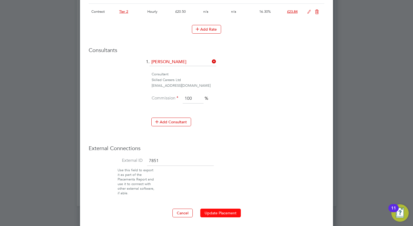
click at [228, 209] on button "Update Placement" at bounding box center [220, 212] width 41 height 9
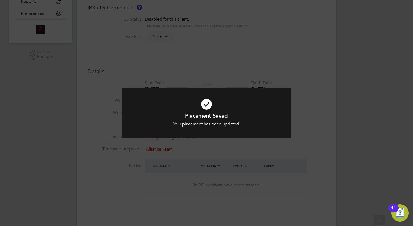
click at [86, 99] on div "Placement Saved Your placement has been updated. Cancel Okay" at bounding box center [206, 113] width 413 height 226
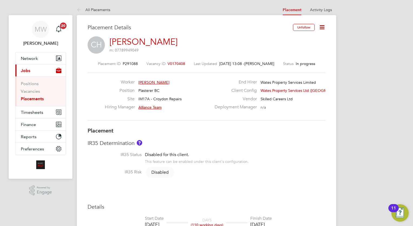
click at [32, 95] on li "Vacancies" at bounding box center [41, 92] width 41 height 8
click at [30, 99] on link "Placements" at bounding box center [32, 98] width 23 height 5
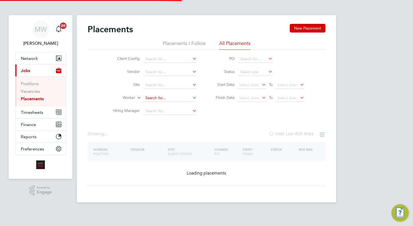
click at [162, 98] on input at bounding box center [170, 98] width 53 height 8
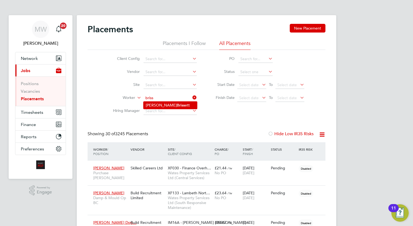
click at [177, 104] on b "Briss" at bounding box center [181, 105] width 8 height 5
type input "[PERSON_NAME]"
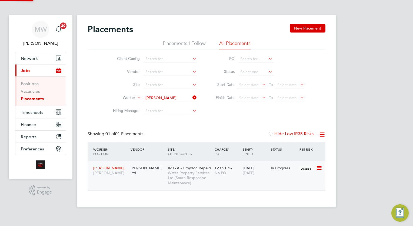
click at [262, 167] on div "11 Feb 2025 03 Oct 2025" at bounding box center [256, 170] width 28 height 15
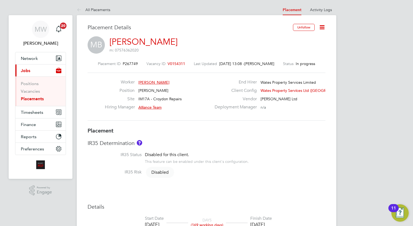
click at [321, 27] on icon at bounding box center [322, 27] width 7 height 7
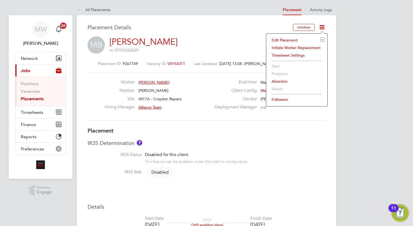
click at [288, 39] on li "Edit Placement e" at bounding box center [297, 40] width 56 height 8
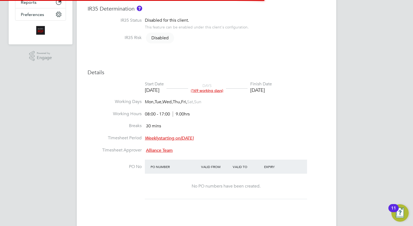
scroll to position [595, 253]
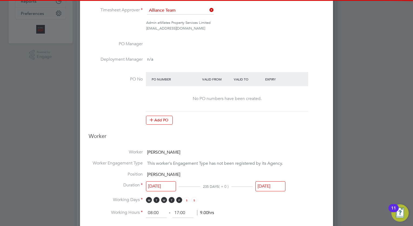
drag, startPoint x: 285, startPoint y: 189, endPoint x: 289, endPoint y: 179, distance: 10.7
click at [285, 188] on input "[DATE]" at bounding box center [271, 186] width 30 height 10
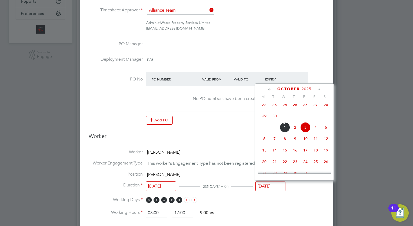
click at [320, 87] on icon at bounding box center [319, 89] width 5 height 6
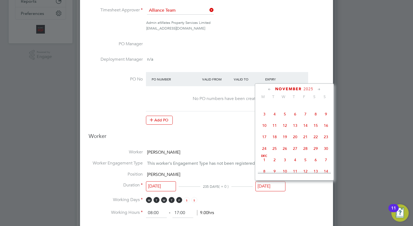
click at [307, 119] on span "7" at bounding box center [306, 114] width 10 height 10
type input "[DATE]"
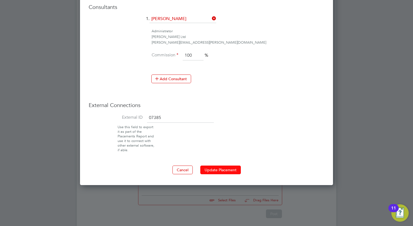
click at [236, 169] on button "Update Placement" at bounding box center [220, 169] width 41 height 9
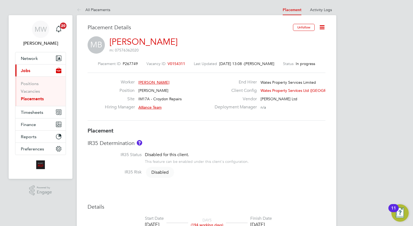
click at [36, 99] on link "Placements" at bounding box center [32, 98] width 23 height 5
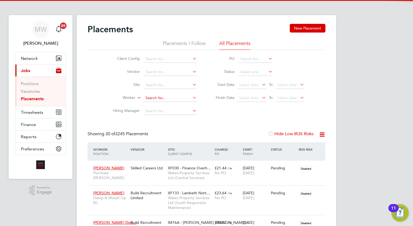
click at [180, 99] on input at bounding box center [170, 98] width 53 height 8
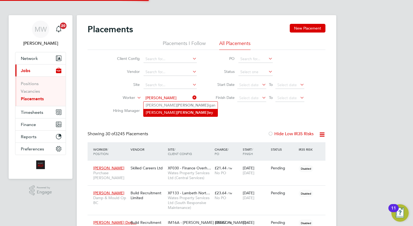
click at [177, 113] on b "[PERSON_NAME]" at bounding box center [192, 112] width 31 height 5
type input "[PERSON_NAME]"
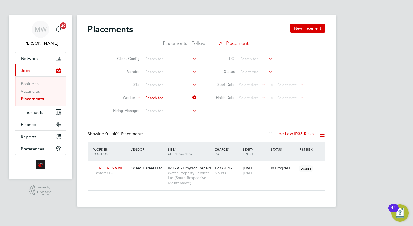
click at [191, 95] on input at bounding box center [170, 98] width 53 height 8
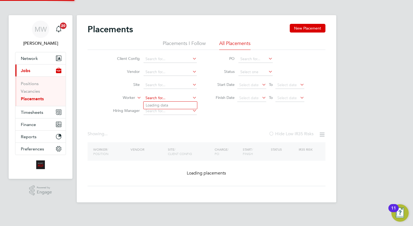
click at [181, 96] on input at bounding box center [170, 98] width 53 height 8
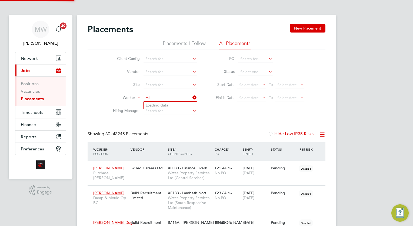
scroll to position [15, 38]
click at [177, 103] on b "Millerchip" at bounding box center [186, 105] width 18 height 5
type input "Julie Millerchip"
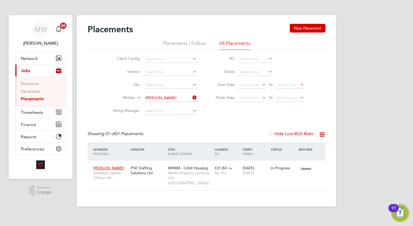
drag, startPoint x: 195, startPoint y: 98, endPoint x: 167, endPoint y: 98, distance: 27.6
click at [192, 98] on icon at bounding box center [192, 98] width 0 height 8
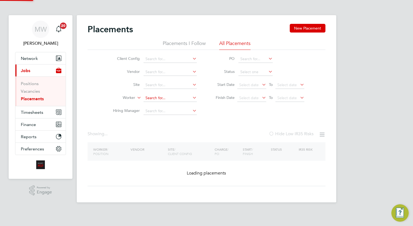
click at [150, 97] on input at bounding box center [170, 98] width 53 height 8
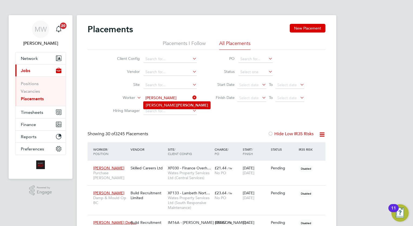
click at [175, 105] on li "Louise Tuitt" at bounding box center [177, 104] width 67 height 7
type input "[PERSON_NAME]"
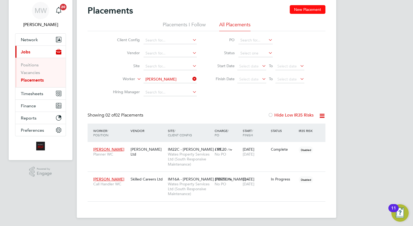
drag, startPoint x: 229, startPoint y: 179, endPoint x: 298, endPoint y: 7, distance: 185.4
click at [229, 179] on span "/ hr" at bounding box center [230, 179] width 5 height 4
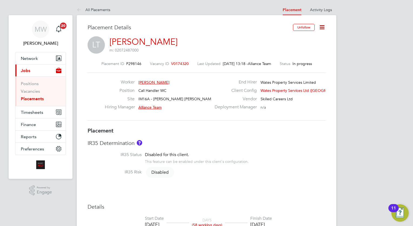
click at [283, 151] on div "IR35 Determination IR35 Status Disabled for this client. This feature can be en…" at bounding box center [207, 160] width 238 height 42
click at [320, 24] on icon at bounding box center [322, 27] width 7 height 7
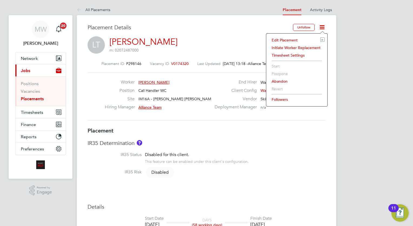
click at [295, 41] on li "Edit Placement e" at bounding box center [297, 40] width 56 height 8
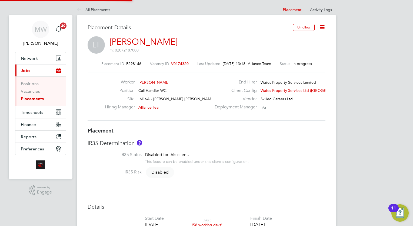
type input "Alliance Team"
type input "Lee Saunders"
type input "[DATE]"
type input "08 Oct 2025"
type input "08:00"
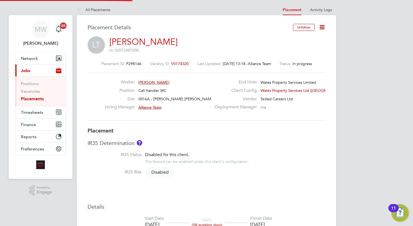
type input "17:00"
type input "8013"
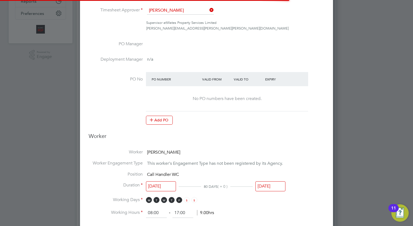
click at [272, 189] on input "08 Oct 2025" at bounding box center [271, 186] width 30 height 10
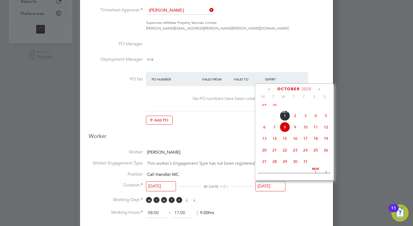
click at [318, 88] on icon at bounding box center [319, 89] width 5 height 6
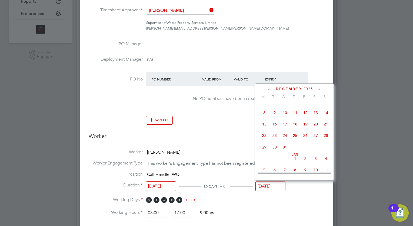
click at [318, 88] on icon at bounding box center [319, 89] width 5 height 6
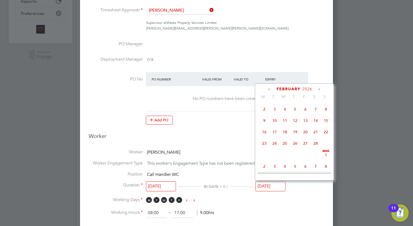
click at [268, 90] on icon at bounding box center [269, 89] width 5 height 6
click at [294, 116] on span "8" at bounding box center [295, 111] width 10 height 10
type input "08 Jan 2026"
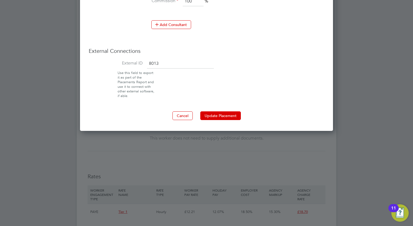
click at [208, 114] on button "Update Placement" at bounding box center [220, 115] width 41 height 9
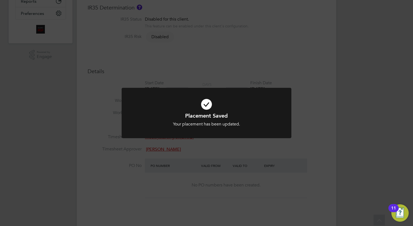
click at [147, 77] on div "Placement Saved Your placement has been updated. Cancel Okay" at bounding box center [206, 113] width 413 height 226
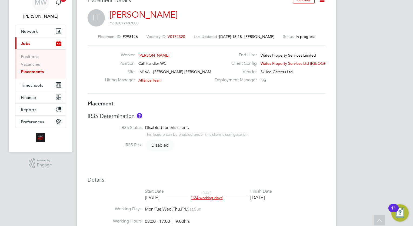
click at [40, 72] on link "Placements" at bounding box center [32, 71] width 23 height 5
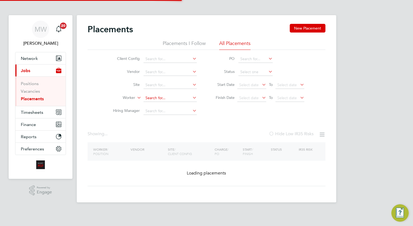
click at [170, 96] on input at bounding box center [170, 98] width 53 height 8
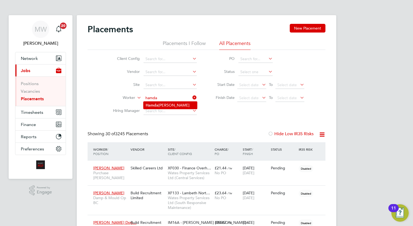
click at [172, 103] on li "Hamda Mohamed" at bounding box center [171, 104] width 54 height 7
type input "Hamda Mohamed"
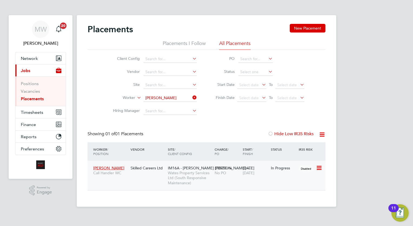
click at [219, 167] on span "£18.70" at bounding box center [221, 167] width 12 height 5
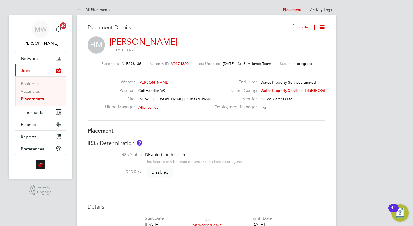
click at [323, 29] on icon at bounding box center [322, 27] width 7 height 7
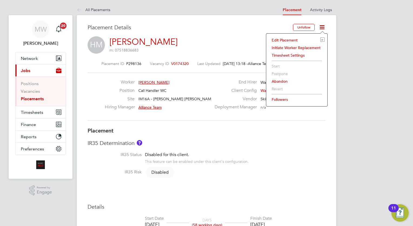
click at [292, 40] on li "Edit Placement e" at bounding box center [297, 40] width 56 height 8
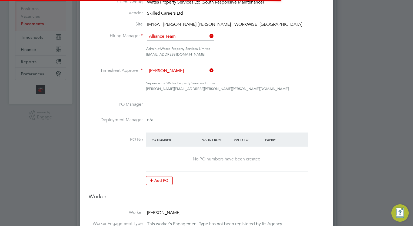
scroll to position [595, 253]
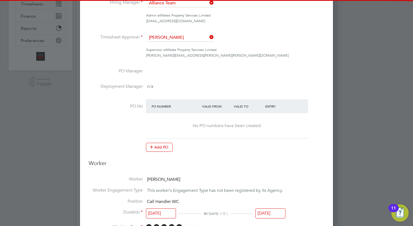
click at [270, 214] on input "08 Oct 2025" at bounding box center [271, 213] width 30 height 10
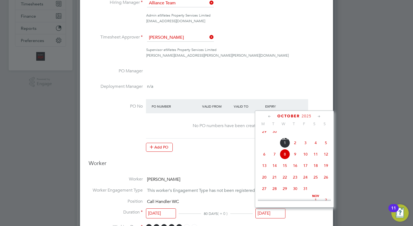
click at [320, 116] on icon at bounding box center [319, 116] width 5 height 6
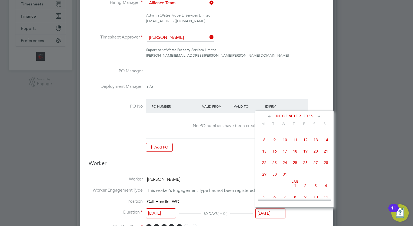
click at [320, 116] on icon at bounding box center [319, 116] width 5 height 6
click at [297, 143] on span "8" at bounding box center [295, 138] width 10 height 10
type input "08 Jan 2026"
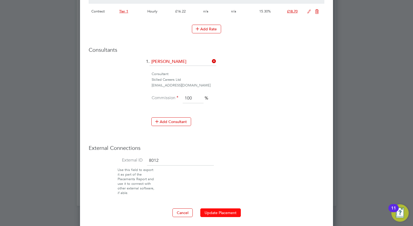
click at [229, 213] on button "Update Placement" at bounding box center [220, 212] width 41 height 9
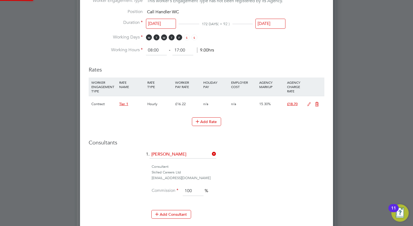
click at [0, 0] on div at bounding box center [0, 0] width 0 height 0
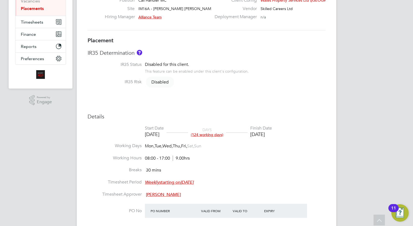
scroll to position [0, 0]
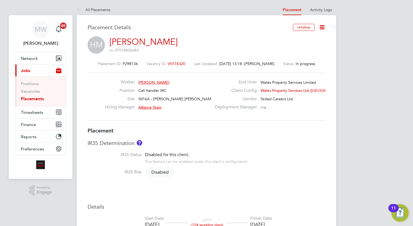
click at [34, 98] on link "Placements" at bounding box center [32, 98] width 23 height 5
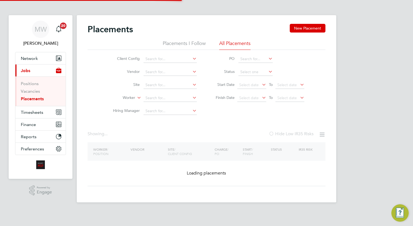
click at [169, 93] on li "Worker" at bounding box center [153, 97] width 102 height 13
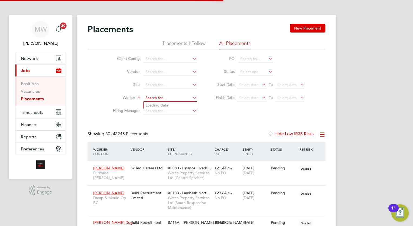
scroll to position [15, 38]
click at [169, 99] on input at bounding box center [170, 98] width 53 height 8
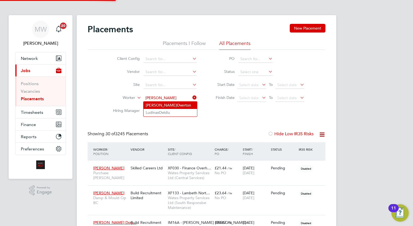
click at [168, 107] on li "Daniel Ov erton" at bounding box center [171, 104] width 54 height 7
type input "Daniel Overton"
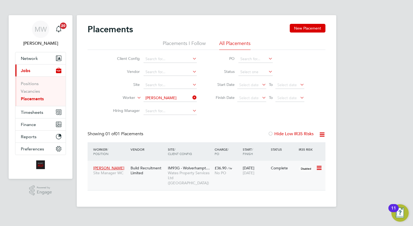
click at [230, 175] on div "£36.90 / hr No PO" at bounding box center [227, 170] width 28 height 15
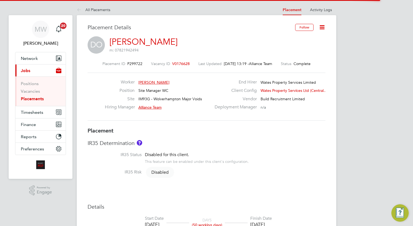
click at [324, 28] on icon at bounding box center [322, 27] width 7 height 7
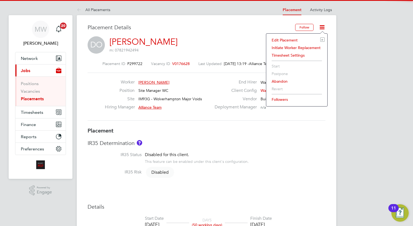
click at [297, 40] on li "Edit Placement e" at bounding box center [297, 40] width 56 height 8
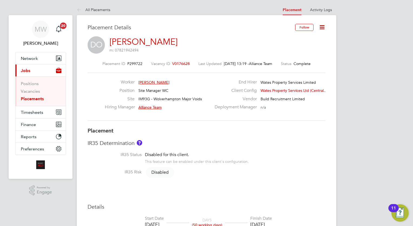
scroll to position [3, 3]
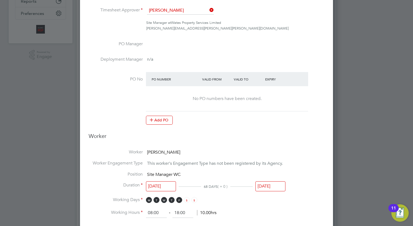
click at [274, 182] on input "[DATE]" at bounding box center [271, 186] width 30 height 10
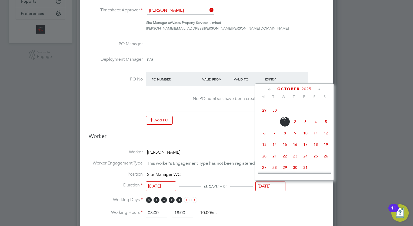
click at [307, 161] on span "24" at bounding box center [306, 156] width 10 height 10
type input "[DATE]"
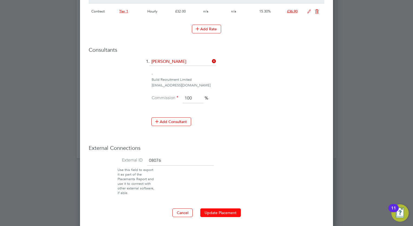
click at [229, 209] on button "Update Placement" at bounding box center [220, 212] width 41 height 9
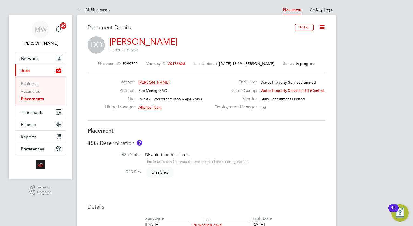
click at [40, 100] on link "Placements" at bounding box center [32, 98] width 23 height 5
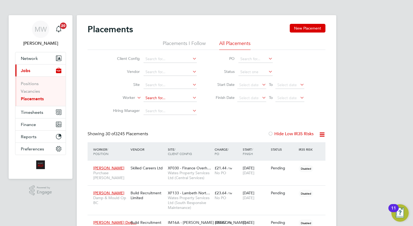
click at [163, 100] on input at bounding box center [170, 98] width 53 height 8
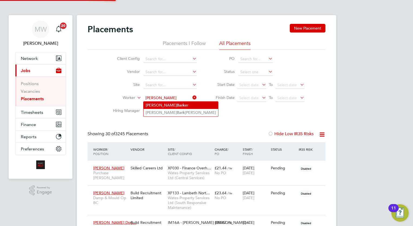
type input "[PERSON_NAME]"
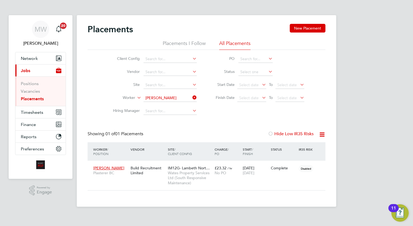
click at [192, 97] on icon at bounding box center [192, 98] width 0 height 8
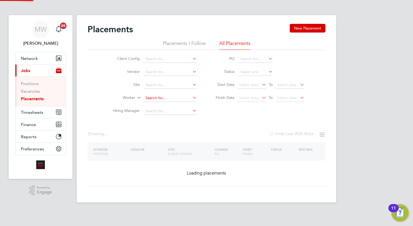
click at [169, 97] on input at bounding box center [170, 98] width 53 height 8
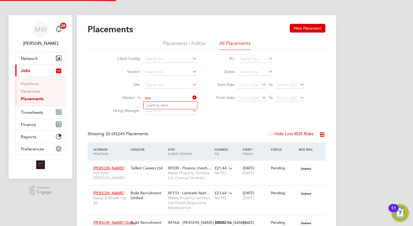
scroll to position [15, 38]
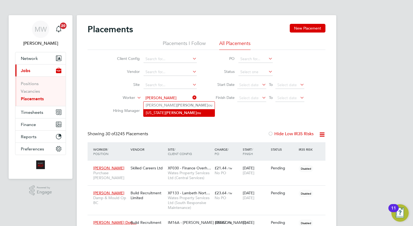
click at [151, 111] on li "[US_STATE][PERSON_NAME] ou" at bounding box center [179, 112] width 71 height 7
type input "[US_STATE][PERSON_NAME]"
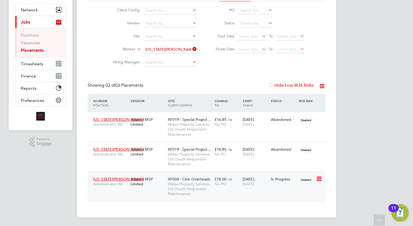
click at [248, 178] on div "[DATE] [DATE]" at bounding box center [256, 181] width 28 height 15
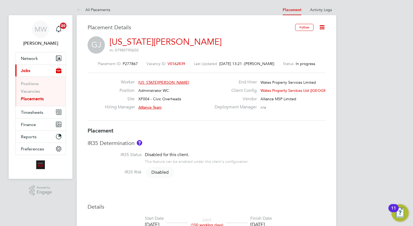
click at [321, 26] on icon at bounding box center [322, 27] width 7 height 7
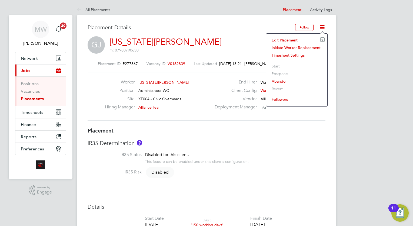
click at [288, 37] on li "Edit Placement e" at bounding box center [297, 40] width 56 height 8
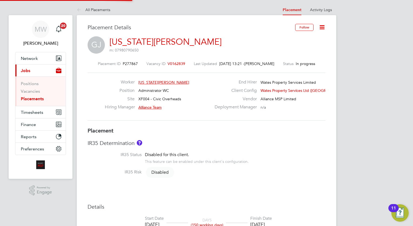
type input "Alliance Team"
type input "[PERSON_NAME]"
type input "[DATE]"
type input "00:00"
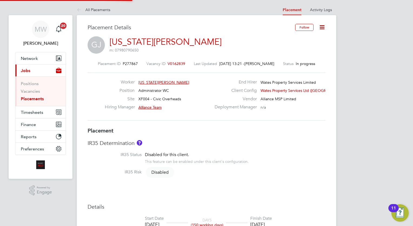
type input "00:00"
type input "7474"
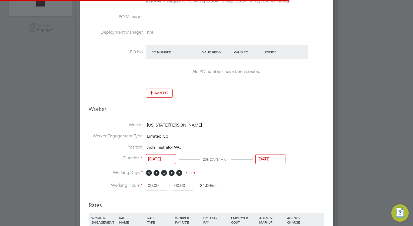
scroll to position [7, 236]
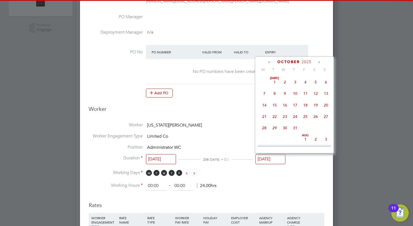
click at [269, 159] on input "[DATE]" at bounding box center [271, 159] width 30 height 10
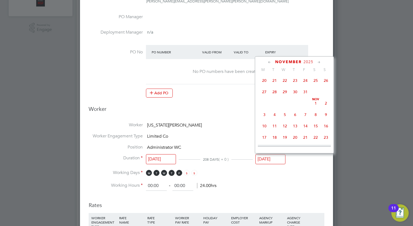
click at [266, 120] on span "3" at bounding box center [264, 114] width 10 height 10
type input "[DATE]"
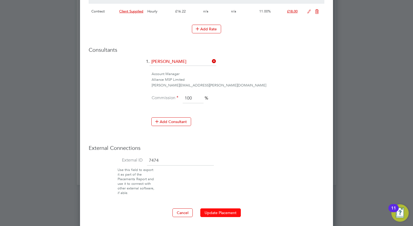
click at [230, 208] on button "Update Placement" at bounding box center [220, 212] width 41 height 9
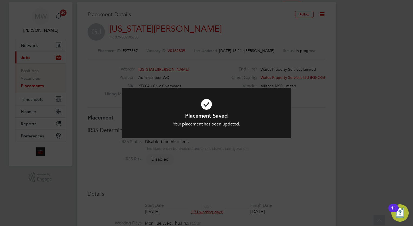
scroll to position [0, 0]
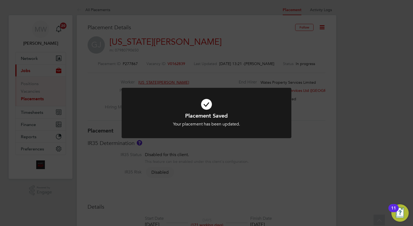
click at [67, 57] on div "Placement Saved Your placement has been updated. Cancel Okay" at bounding box center [206, 113] width 413 height 226
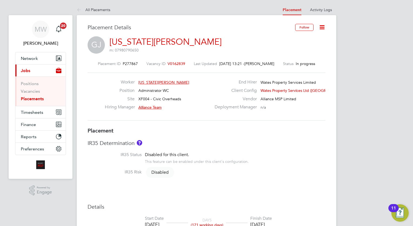
drag, startPoint x: 36, startPoint y: 97, endPoint x: 52, endPoint y: 99, distance: 16.4
click at [36, 97] on link "Placements" at bounding box center [32, 98] width 23 height 5
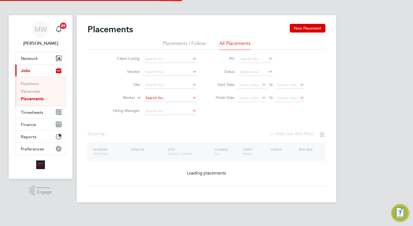
click at [159, 99] on input at bounding box center [170, 98] width 53 height 8
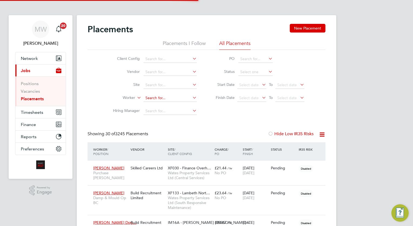
scroll to position [15, 38]
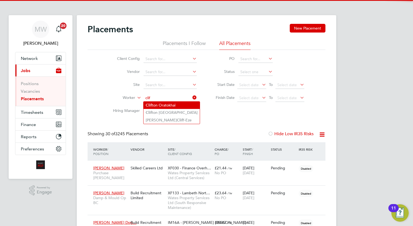
click at [175, 105] on li "Clif ton Oratokhai" at bounding box center [172, 104] width 56 height 7
type input "[PERSON_NAME]"
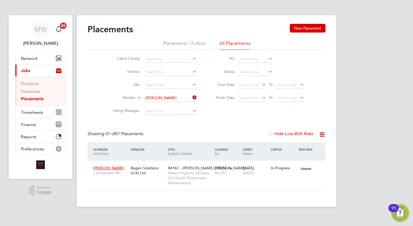
click at [192, 100] on icon at bounding box center [192, 98] width 0 height 8
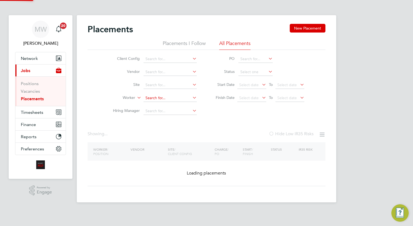
click at [180, 97] on input at bounding box center [170, 98] width 53 height 8
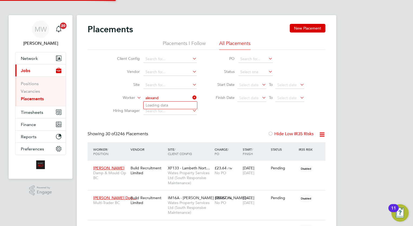
scroll to position [15, 38]
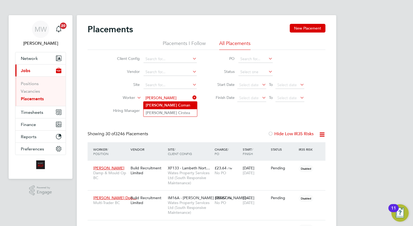
click at [178, 103] on li "[PERSON_NAME]" at bounding box center [171, 104] width 54 height 7
type input "[PERSON_NAME]"
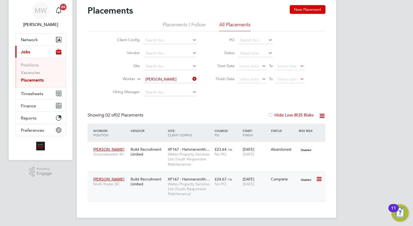
click at [228, 179] on span "/ hr" at bounding box center [230, 179] width 5 height 4
